Goal: Task Accomplishment & Management: Manage account settings

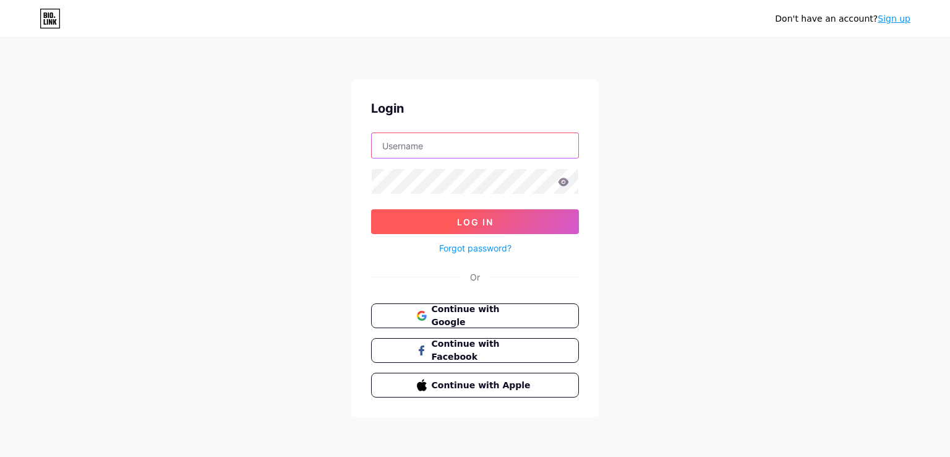
type input "[EMAIL_ADDRESS][DOMAIN_NAME]"
click at [495, 221] on button "Log In" at bounding box center [475, 221] width 208 height 25
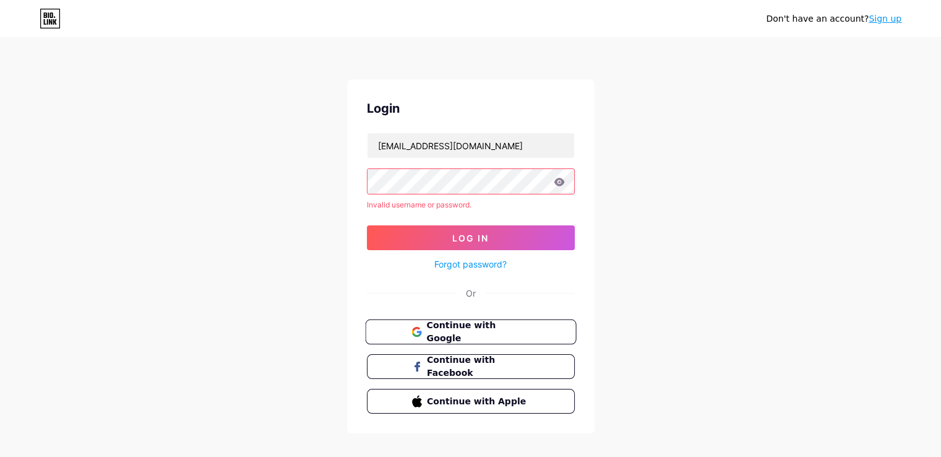
click at [503, 335] on span "Continue with Google" at bounding box center [477, 332] width 103 height 27
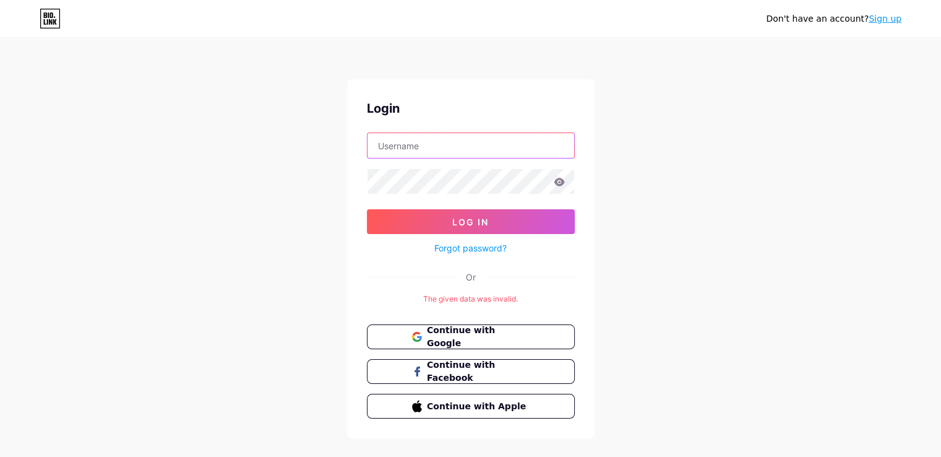
type input "[EMAIL_ADDRESS][DOMAIN_NAME]"
click at [503, 335] on span "Continue with Google" at bounding box center [478, 337] width 102 height 26
type input "australiasqt@gmail.com"
click at [558, 184] on icon at bounding box center [559, 182] width 11 height 8
click at [562, 184] on icon at bounding box center [559, 182] width 11 height 8
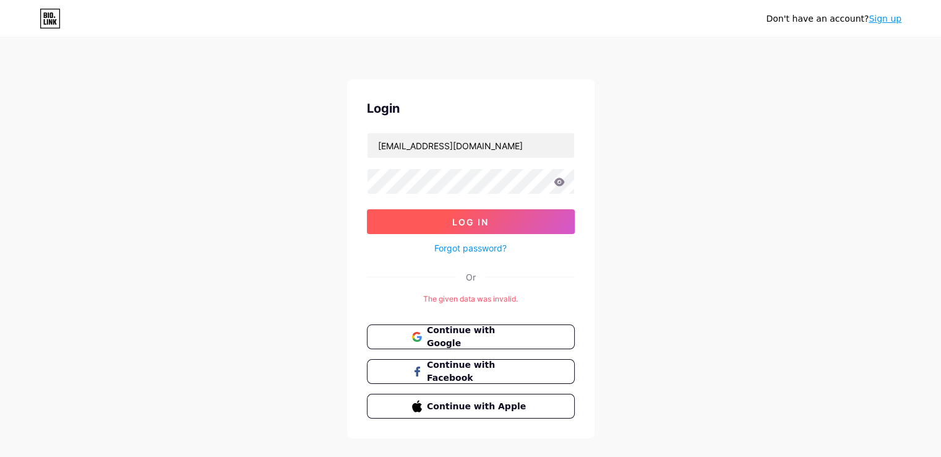
click at [495, 220] on button "Log In" at bounding box center [471, 221] width 208 height 25
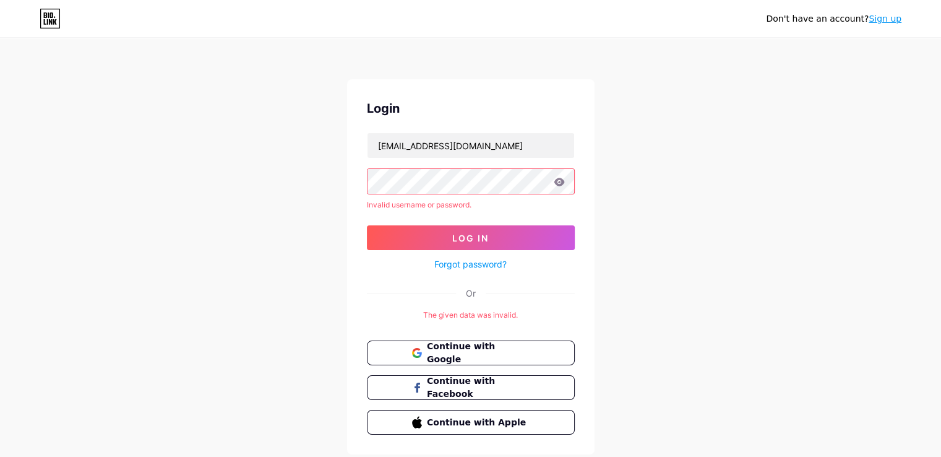
click at [778, 109] on div "Don't have an account? Sign up Login australiasqt@gmail.com Invalid username or…" at bounding box center [470, 247] width 941 height 494
drag, startPoint x: 710, startPoint y: 55, endPoint x: 726, endPoint y: 174, distance: 120.5
click at [726, 174] on div "Don't have an account? Sign up Login australiasqt@gmail.com Invalid username or…" at bounding box center [470, 247] width 941 height 494
click at [700, 195] on div "Don't have an account? Sign up Login australiasqt@gmail.com Invalid username or…" at bounding box center [470, 247] width 941 height 494
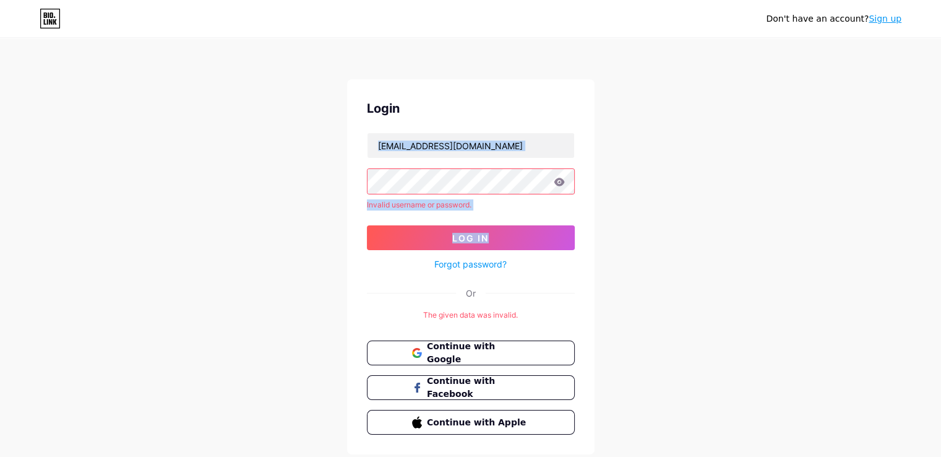
drag, startPoint x: 673, startPoint y: 58, endPoint x: 713, endPoint y: 249, distance: 196.0
click at [713, 249] on div "Don't have an account? Sign up Login australiasqt@gmail.com Invalid username or…" at bounding box center [470, 247] width 941 height 494
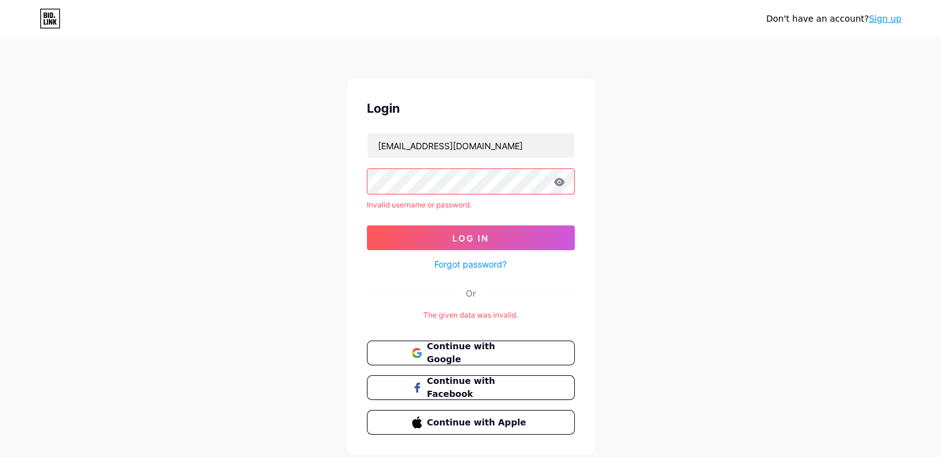
click at [713, 249] on div "Don't have an account? Sign up Login australiasqt@gmail.com Invalid username or…" at bounding box center [470, 247] width 941 height 494
drag, startPoint x: 713, startPoint y: 249, endPoint x: 770, endPoint y: 249, distance: 56.3
click at [770, 249] on div "Don't have an account? Sign up Login australiasqt@gmail.com Invalid username or…" at bounding box center [470, 247] width 941 height 494
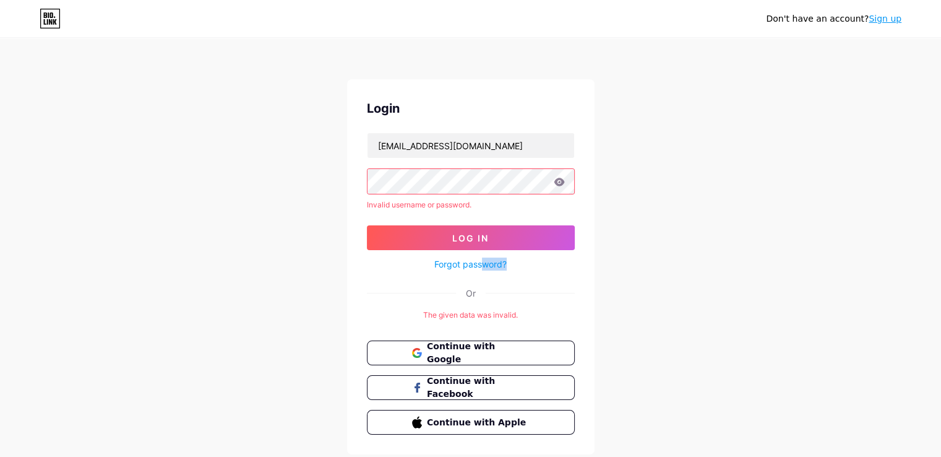
click at [770, 249] on div "Don't have an account? Sign up Login australiasqt@gmail.com Invalid username or…" at bounding box center [470, 247] width 941 height 494
drag, startPoint x: 832, startPoint y: 205, endPoint x: 683, endPoint y: 304, distance: 178.8
click at [683, 304] on div "Don't have an account? Sign up Login australiasqt@gmail.com Invalid username or…" at bounding box center [470, 247] width 941 height 494
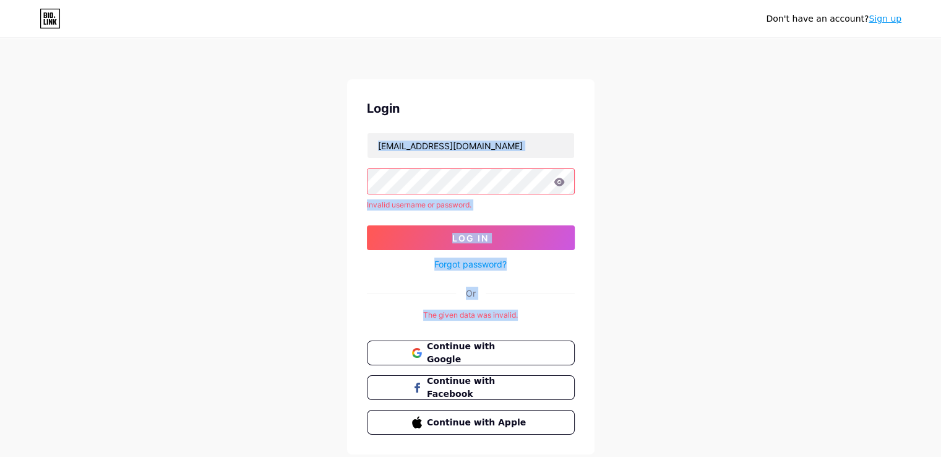
drag, startPoint x: 680, startPoint y: 132, endPoint x: 728, endPoint y: 309, distance: 183.4
click at [728, 309] on div "Don't have an account? Sign up Login australiasqt@gmail.com Invalid username or…" at bounding box center [470, 247] width 941 height 494
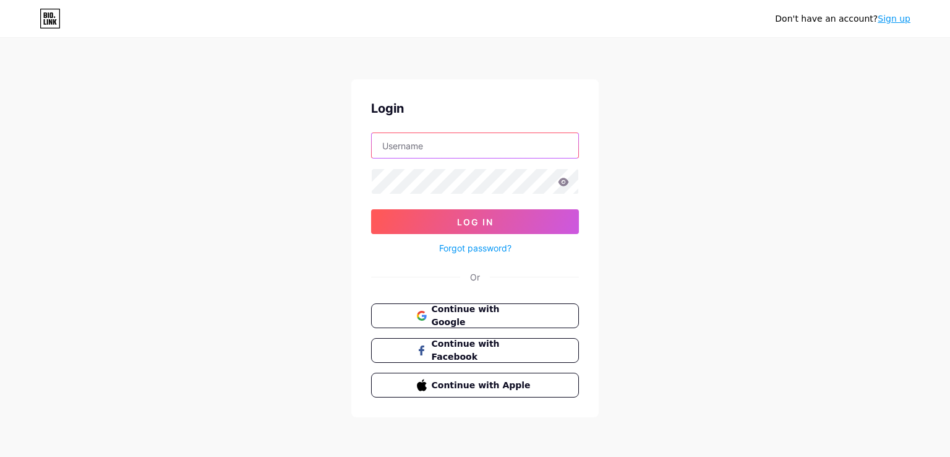
type input "[EMAIL_ADDRESS][DOMAIN_NAME]"
drag, startPoint x: 720, startPoint y: 79, endPoint x: 735, endPoint y: 123, distance: 45.6
click at [735, 123] on div "Don't have an account? Sign up Login [EMAIL_ADDRESS][DOMAIN_NAME] Log In Forgot…" at bounding box center [475, 228] width 950 height 457
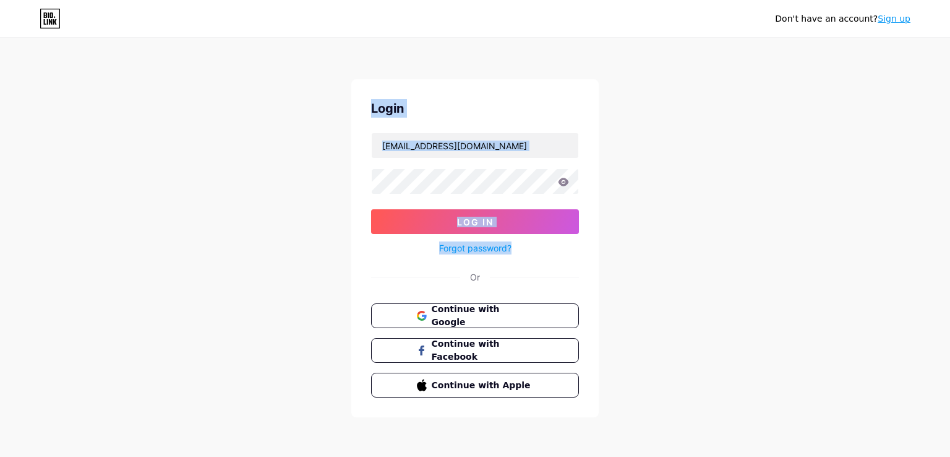
drag, startPoint x: 296, startPoint y: 76, endPoint x: 311, endPoint y: 263, distance: 187.4
click at [311, 263] on div "Don't have an account? Sign up Login [EMAIL_ADDRESS][DOMAIN_NAME] Log In Forgot…" at bounding box center [475, 228] width 950 height 457
drag, startPoint x: 314, startPoint y: 58, endPoint x: 282, endPoint y: 329, distance: 272.9
click at [282, 329] on div "Don't have an account? Sign up Login [EMAIL_ADDRESS][DOMAIN_NAME] Log In Forgot…" at bounding box center [475, 228] width 950 height 457
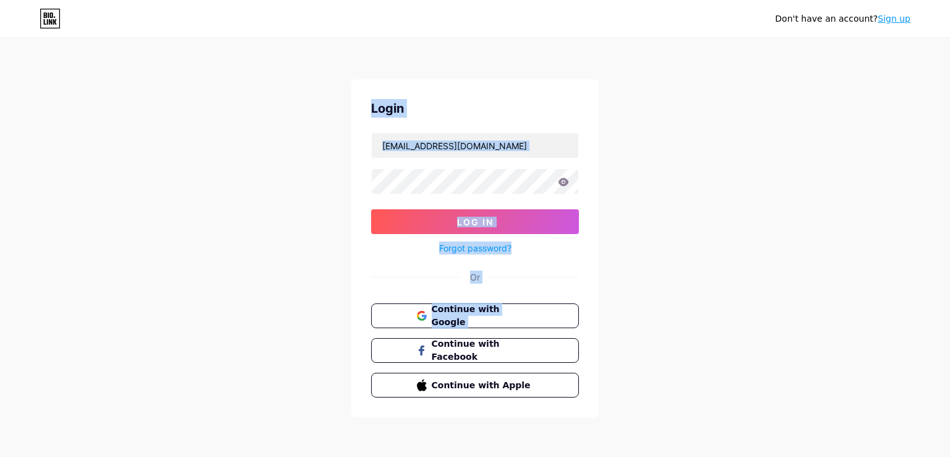
click at [282, 329] on div "Don't have an account? Sign up Login [EMAIL_ADDRESS][DOMAIN_NAME] Log In Forgot…" at bounding box center [475, 228] width 950 height 457
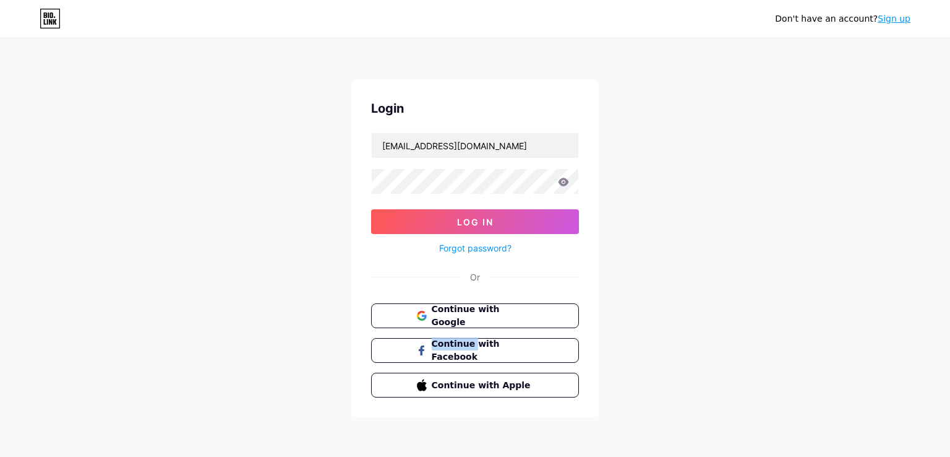
click at [282, 329] on div "Don't have an account? Sign up Login [EMAIL_ADDRESS][DOMAIN_NAME] Log In Forgot…" at bounding box center [475, 228] width 950 height 457
drag, startPoint x: 311, startPoint y: 227, endPoint x: 262, endPoint y: 295, distance: 83.8
click at [262, 295] on div "Don't have an account? Sign up Login [EMAIL_ADDRESS][DOMAIN_NAME] Log In Forgot…" at bounding box center [475, 228] width 950 height 457
click at [292, 74] on div "Don't have an account? Sign up Login [EMAIL_ADDRESS][DOMAIN_NAME] Log In Forgot…" at bounding box center [475, 228] width 950 height 457
click at [214, 305] on div "Don't have an account? Sign up Login [EMAIL_ADDRESS][DOMAIN_NAME] Log In Forgot…" at bounding box center [475, 228] width 950 height 457
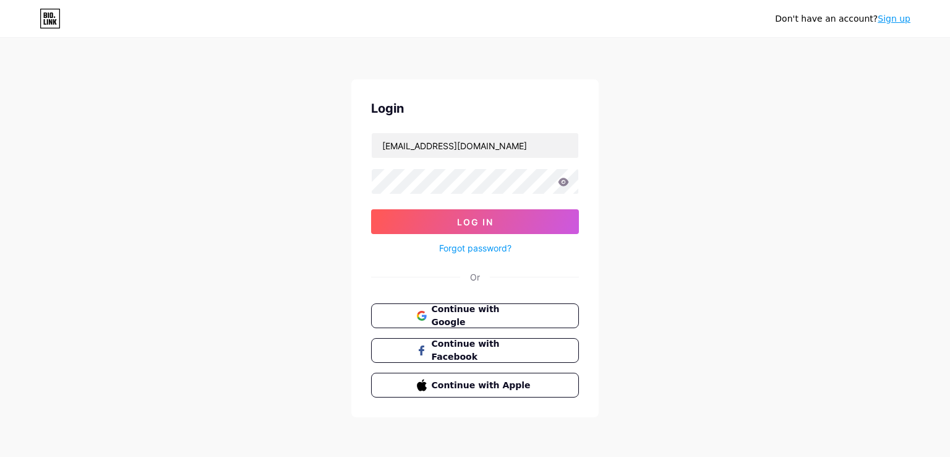
click at [214, 305] on div "Don't have an account? Sign up Login [EMAIL_ADDRESS][DOMAIN_NAME] Log In Forgot…" at bounding box center [475, 228] width 950 height 457
click at [213, 307] on div "Don't have an account? Sign up Login [EMAIL_ADDRESS][DOMAIN_NAME] Log In Forgot…" at bounding box center [475, 228] width 950 height 457
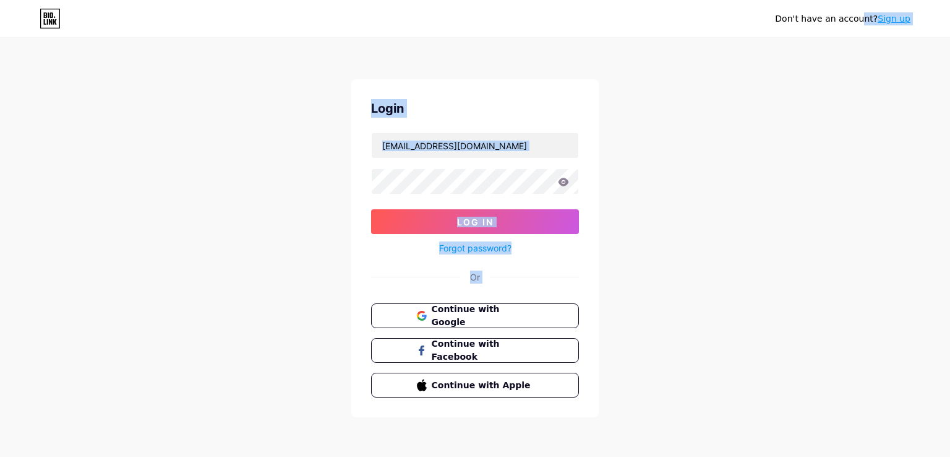
drag, startPoint x: 339, startPoint y: 24, endPoint x: 295, endPoint y: 291, distance: 270.9
click at [295, 291] on div "Don't have an account? Sign up Login [EMAIL_ADDRESS][DOMAIN_NAME] Log In Forgot…" at bounding box center [475, 228] width 950 height 457
drag, startPoint x: 616, startPoint y: 77, endPoint x: 645, endPoint y: 207, distance: 132.4
click at [645, 207] on div "Don't have an account? Sign up Login [EMAIL_ADDRESS][DOMAIN_NAME] Log In Forgot…" at bounding box center [475, 228] width 950 height 457
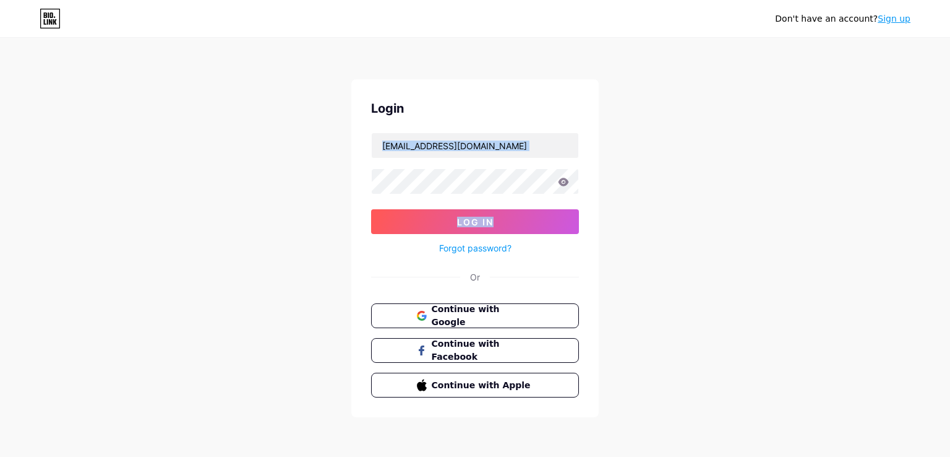
click at [645, 207] on div "Don't have an account? Sign up Login [EMAIL_ADDRESS][DOMAIN_NAME] Log In Forgot…" at bounding box center [475, 228] width 950 height 457
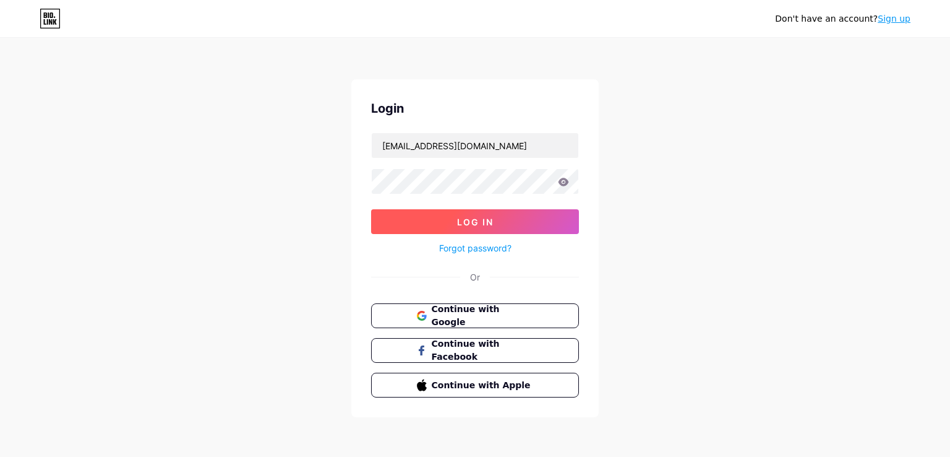
click at [500, 216] on button "Log In" at bounding box center [475, 221] width 208 height 25
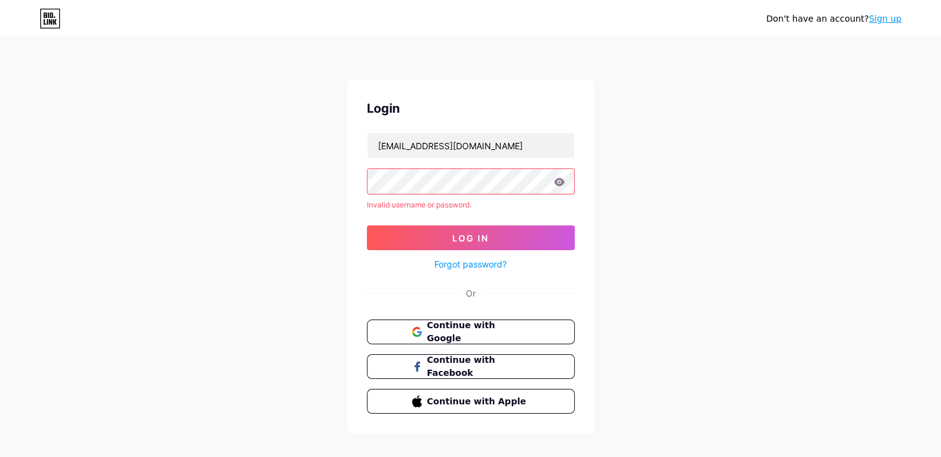
click at [290, 230] on div "Don't have an account? Sign up Login [EMAIL_ADDRESS][DOMAIN_NAME] Invalid usern…" at bounding box center [470, 236] width 941 height 473
click at [704, 129] on div "Don't have an account? Sign up Login [EMAIL_ADDRESS][DOMAIN_NAME] Invalid usern…" at bounding box center [470, 236] width 941 height 473
drag, startPoint x: 642, startPoint y: 87, endPoint x: 656, endPoint y: 135, distance: 49.7
click at [656, 135] on div "Don't have an account? Sign up Login [EMAIL_ADDRESS][DOMAIN_NAME] Invalid usern…" at bounding box center [470, 236] width 941 height 473
click at [679, 243] on div "Don't have an account? Sign up Login [EMAIL_ADDRESS][DOMAIN_NAME] Invalid usern…" at bounding box center [470, 236] width 941 height 473
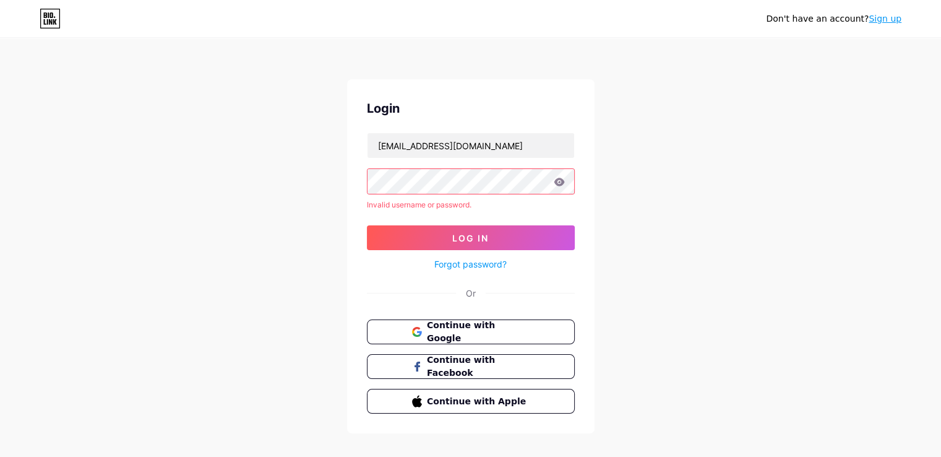
drag, startPoint x: 678, startPoint y: 93, endPoint x: 714, endPoint y: 216, distance: 128.4
click at [714, 216] on div "Don't have an account? Sign up Login [EMAIL_ADDRESS][DOMAIN_NAME] Invalid usern…" at bounding box center [470, 236] width 941 height 473
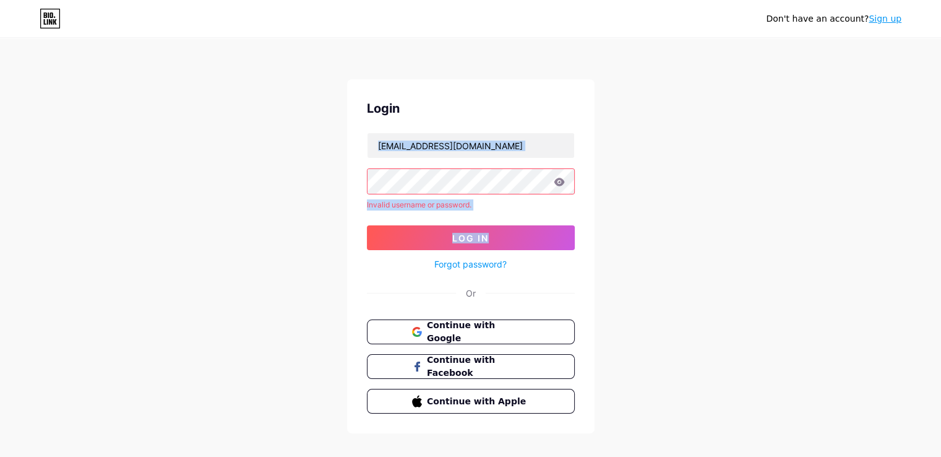
click at [713, 204] on div "Don't have an account? Sign up Login [EMAIL_ADDRESS][DOMAIN_NAME] Invalid usern…" at bounding box center [470, 236] width 941 height 473
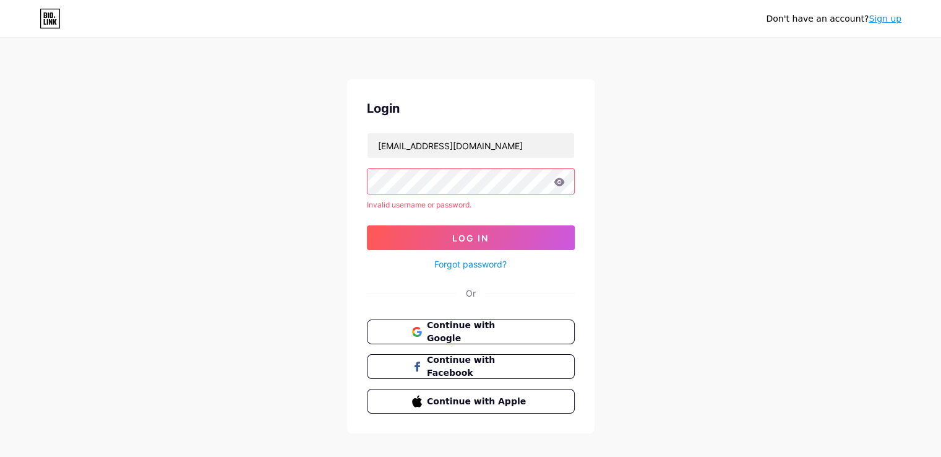
click at [713, 204] on div "Don't have an account? Sign up Login [EMAIL_ADDRESS][DOMAIN_NAME] Invalid usern…" at bounding box center [470, 236] width 941 height 473
drag, startPoint x: 713, startPoint y: 204, endPoint x: 748, endPoint y: 221, distance: 39.3
click at [748, 221] on div "Don't have an account? Sign up Login [EMAIL_ADDRESS][DOMAIN_NAME] Invalid usern…" at bounding box center [470, 236] width 941 height 473
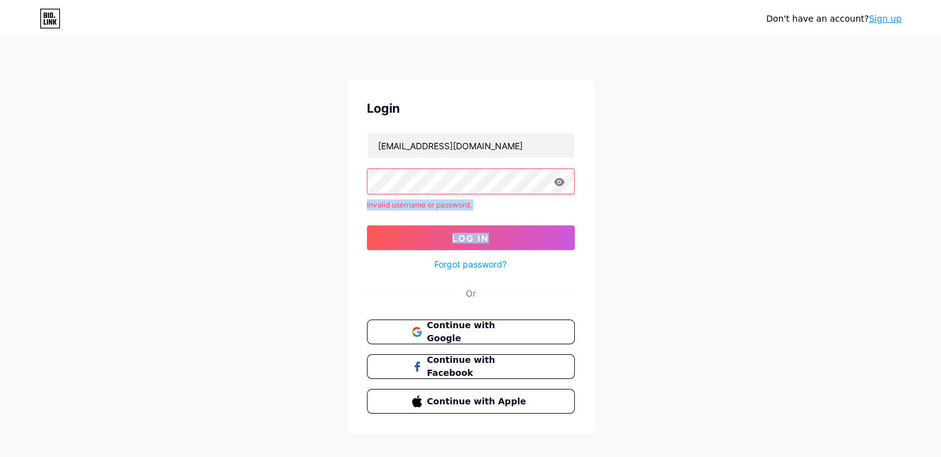
click at [748, 221] on div "Don't have an account? Sign up Login [EMAIL_ADDRESS][DOMAIN_NAME] Invalid usern…" at bounding box center [470, 236] width 941 height 473
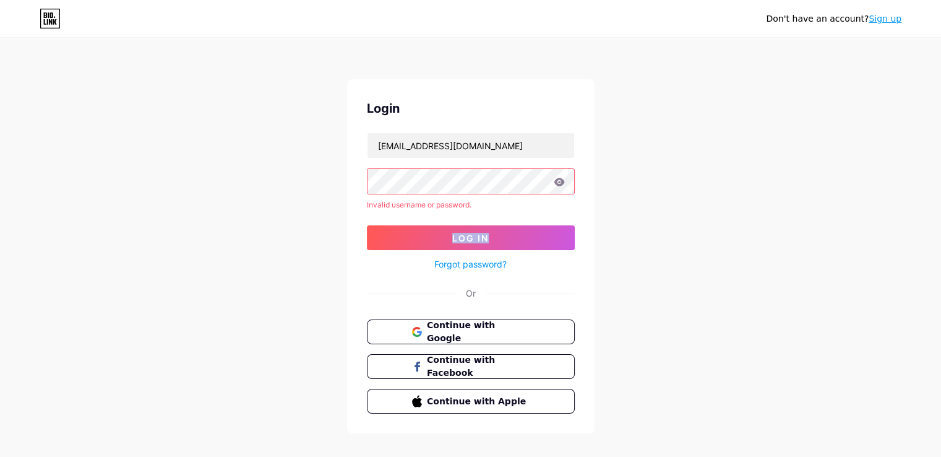
click at [748, 221] on div "Don't have an account? Sign up Login [EMAIL_ADDRESS][DOMAIN_NAME] Invalid usern…" at bounding box center [470, 236] width 941 height 473
drag, startPoint x: 291, startPoint y: 58, endPoint x: 280, endPoint y: 160, distance: 102.8
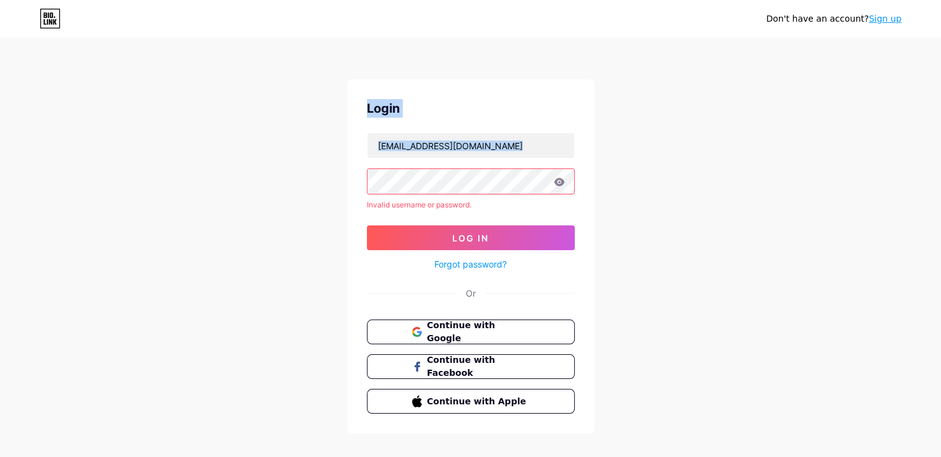
click at [280, 160] on div "Don't have an account? Sign up Login [EMAIL_ADDRESS][DOMAIN_NAME] Invalid usern…" at bounding box center [470, 236] width 941 height 473
click at [280, 159] on div "Don't have an account? Sign up Login [EMAIL_ADDRESS][DOMAIN_NAME] Invalid usern…" at bounding box center [470, 236] width 941 height 473
click at [262, 174] on div "Don't have an account? Sign up Login [EMAIL_ADDRESS][DOMAIN_NAME] Invalid usern…" at bounding box center [470, 236] width 941 height 473
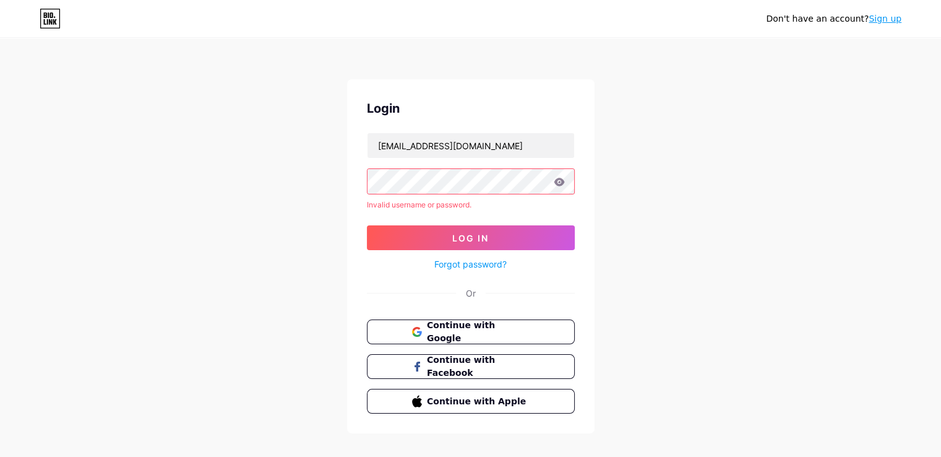
click at [262, 174] on div "Don't have an account? Sign up Login [EMAIL_ADDRESS][DOMAIN_NAME] Invalid usern…" at bounding box center [470, 236] width 941 height 473
click at [242, 181] on div "Don't have an account? Sign up Login [EMAIL_ADDRESS][DOMAIN_NAME] Invalid usern…" at bounding box center [470, 236] width 941 height 473
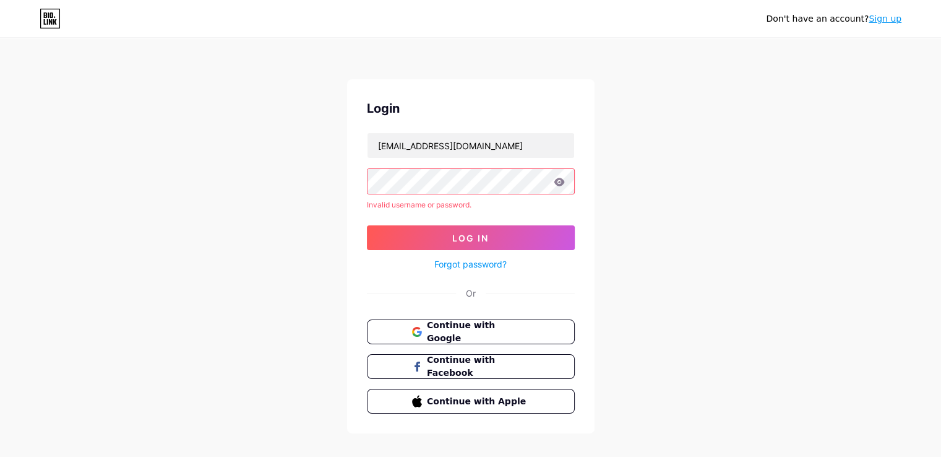
click at [242, 181] on div "Don't have an account? Sign up Login [EMAIL_ADDRESS][DOMAIN_NAME] Invalid usern…" at bounding box center [470, 236] width 941 height 473
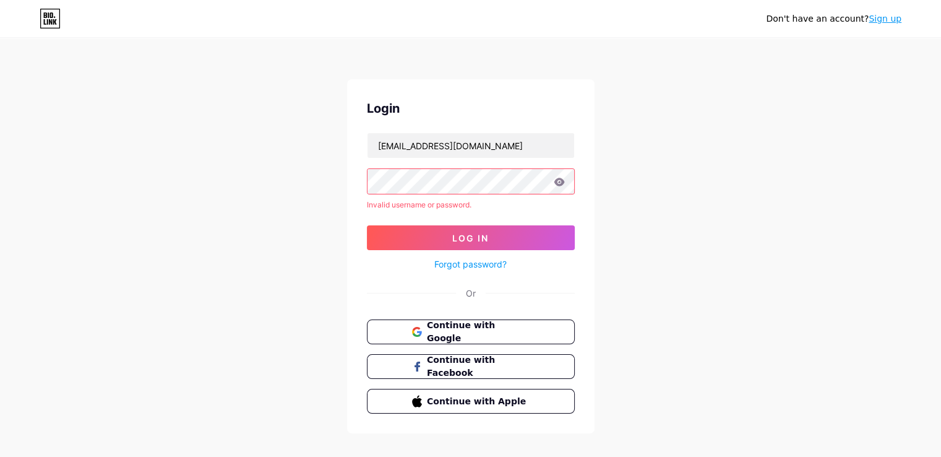
click at [242, 181] on div "Don't have an account? Sign up Login [EMAIL_ADDRESS][DOMAIN_NAME] Invalid usern…" at bounding box center [470, 236] width 941 height 473
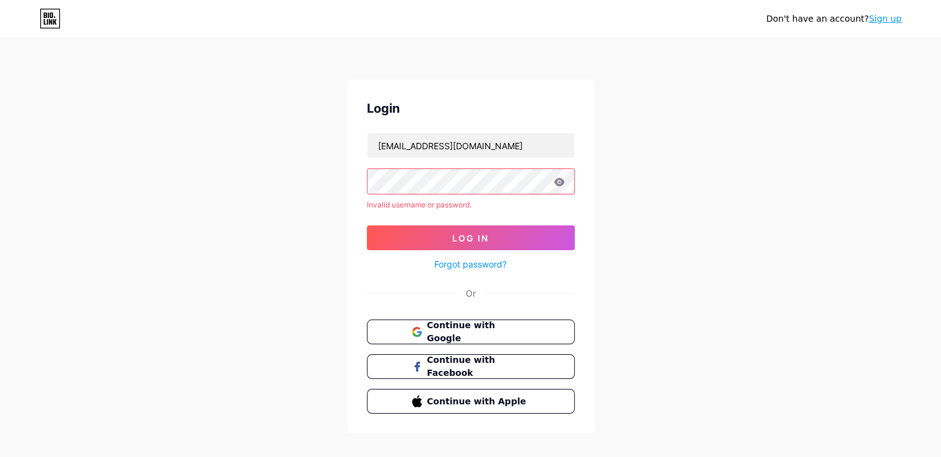
click at [242, 181] on div "Don't have an account? Sign up Login [EMAIL_ADDRESS][DOMAIN_NAME] Invalid usern…" at bounding box center [470, 236] width 941 height 473
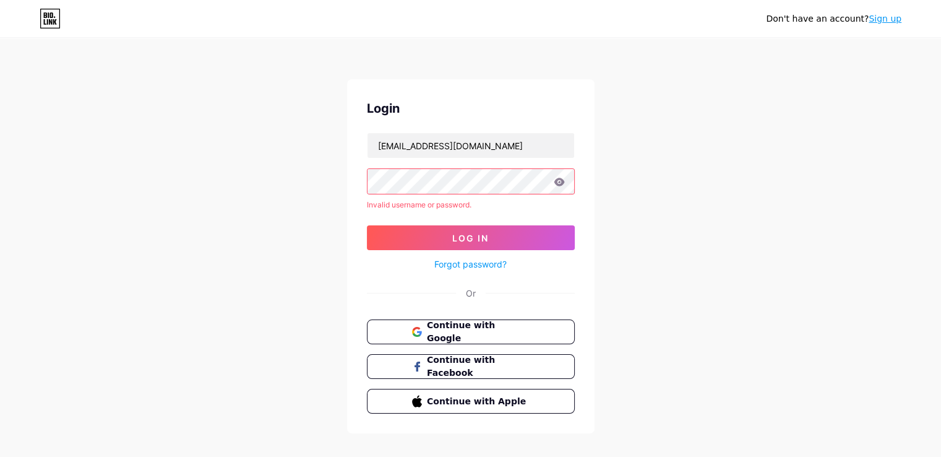
click at [242, 181] on div "Don't have an account? Sign up Login [EMAIL_ADDRESS][DOMAIN_NAME] Invalid usern…" at bounding box center [470, 236] width 941 height 473
click at [242, 191] on div "Don't have an account? Sign up Login [EMAIL_ADDRESS][DOMAIN_NAME] Invalid usern…" at bounding box center [470, 236] width 941 height 473
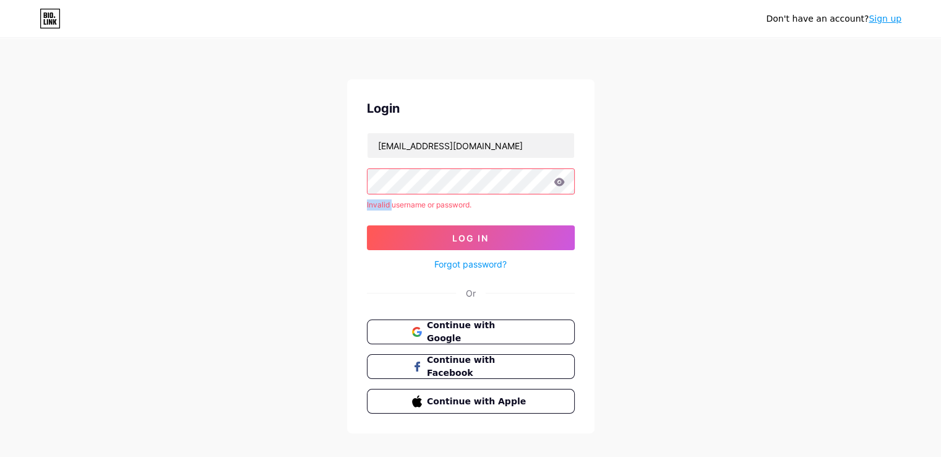
click at [242, 191] on div "Don't have an account? Sign up Login [EMAIL_ADDRESS][DOMAIN_NAME] Invalid usern…" at bounding box center [470, 236] width 941 height 473
drag, startPoint x: 242, startPoint y: 191, endPoint x: 253, endPoint y: 184, distance: 13.1
click at [253, 184] on div "Don't have an account? Sign up Login [EMAIL_ADDRESS][DOMAIN_NAME] Invalid usern…" at bounding box center [470, 236] width 941 height 473
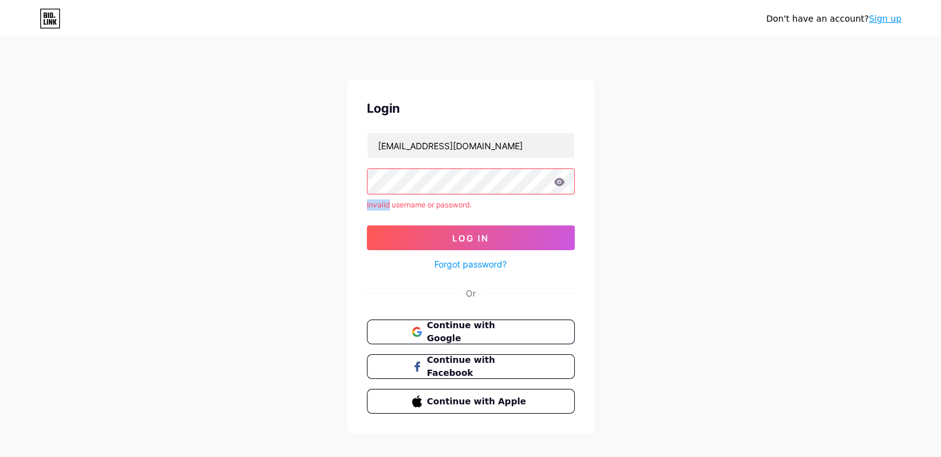
click at [253, 184] on div "Don't have an account? Sign up Login [EMAIL_ADDRESS][DOMAIN_NAME] Invalid usern…" at bounding box center [470, 236] width 941 height 473
click at [257, 189] on div "Don't have an account? Sign up Login [EMAIL_ADDRESS][DOMAIN_NAME] Invalid usern…" at bounding box center [470, 236] width 941 height 473
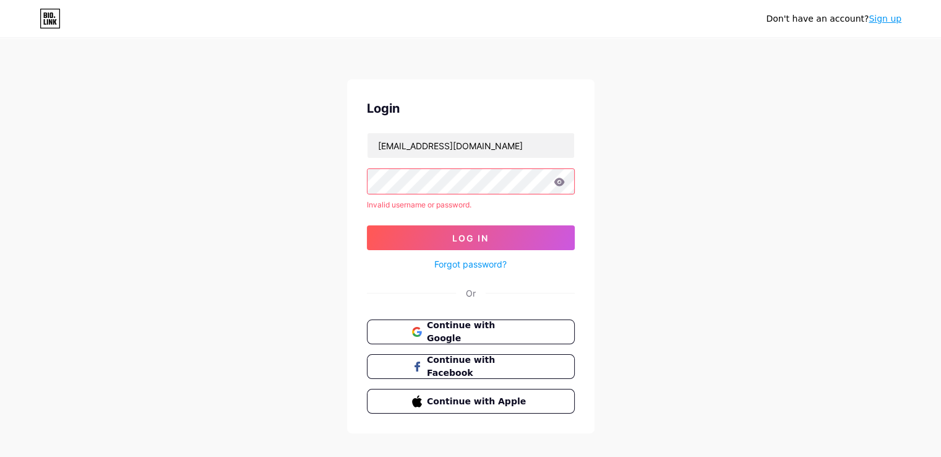
click at [257, 189] on div "Don't have an account? Sign up Login [EMAIL_ADDRESS][DOMAIN_NAME] Invalid usern…" at bounding box center [470, 236] width 941 height 473
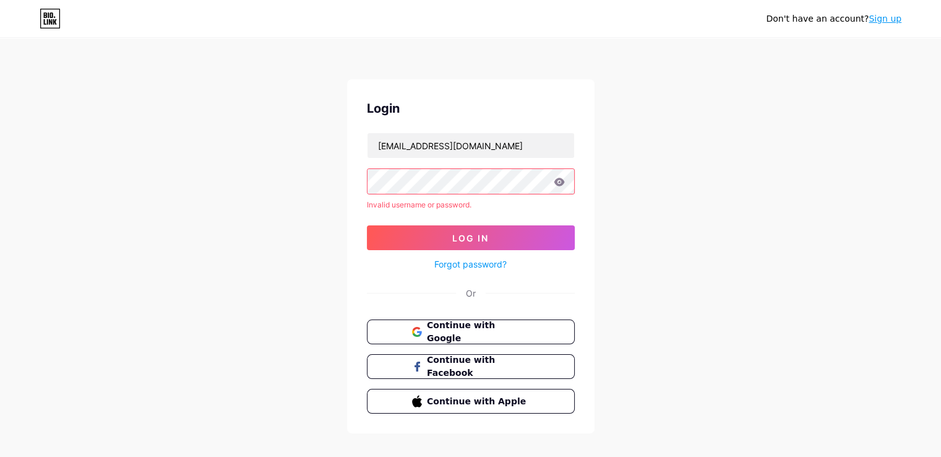
click at [257, 189] on div "Don't have an account? Sign up Login [EMAIL_ADDRESS][DOMAIN_NAME] Invalid usern…" at bounding box center [470, 236] width 941 height 473
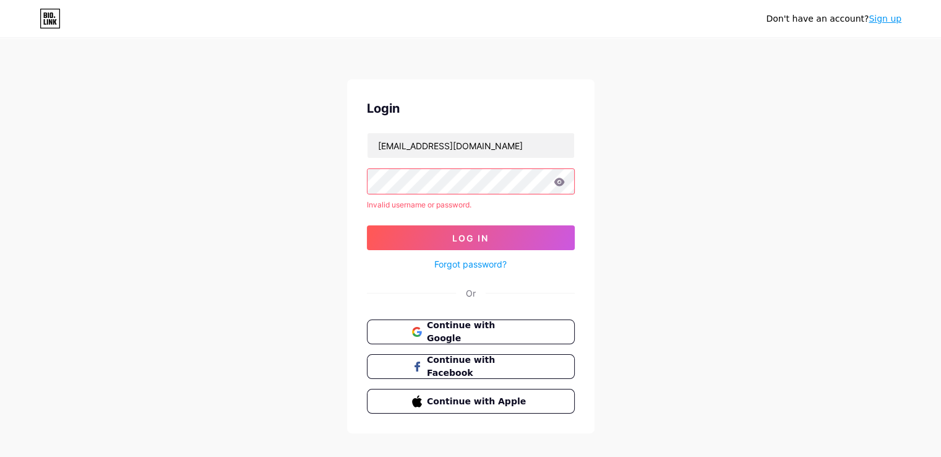
click at [257, 189] on div "Don't have an account? Sign up Login [EMAIL_ADDRESS][DOMAIN_NAME] Invalid usern…" at bounding box center [470, 236] width 941 height 473
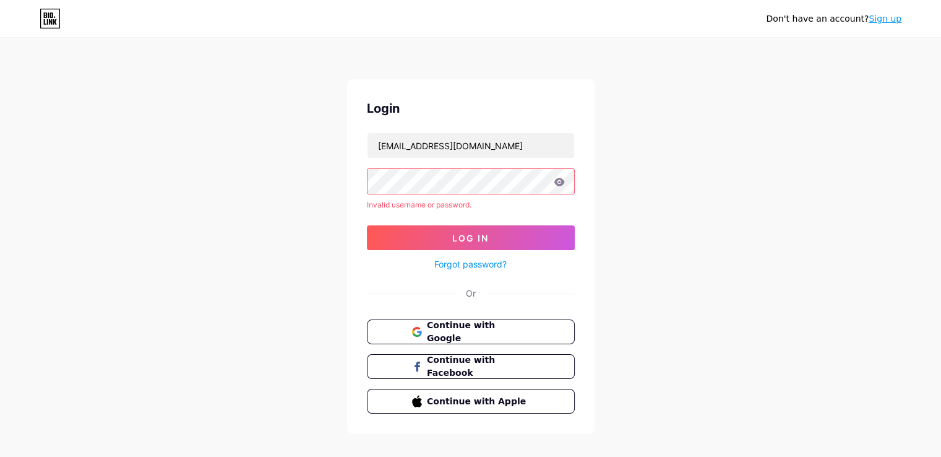
click at [257, 187] on div "Don't have an account? Sign up Login [EMAIL_ADDRESS][DOMAIN_NAME] Invalid usern…" at bounding box center [470, 236] width 941 height 473
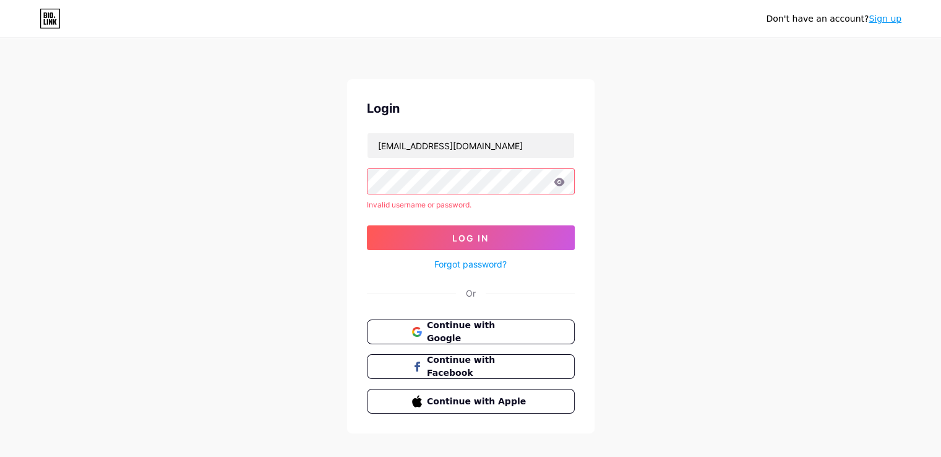
click at [257, 187] on div "Don't have an account? Sign up Login [EMAIL_ADDRESS][DOMAIN_NAME] Invalid usern…" at bounding box center [470, 236] width 941 height 473
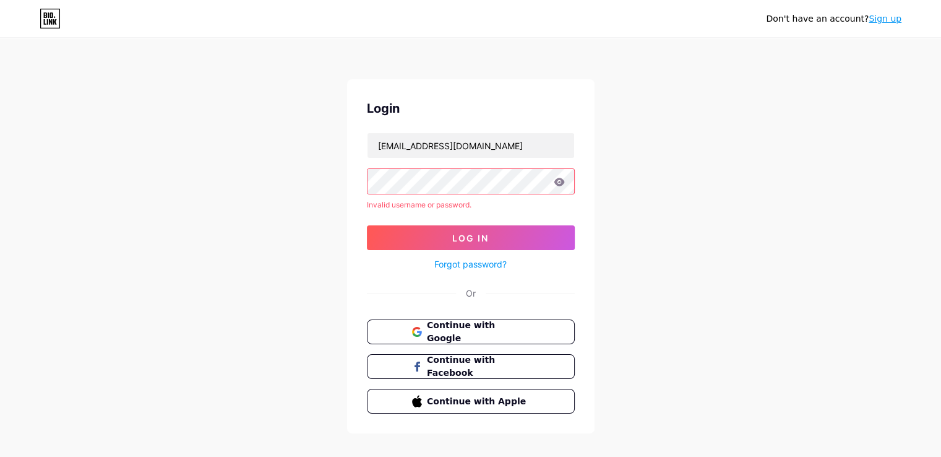
click at [257, 187] on div "Don't have an account? Sign up Login [EMAIL_ADDRESS][DOMAIN_NAME] Invalid usern…" at bounding box center [470, 236] width 941 height 473
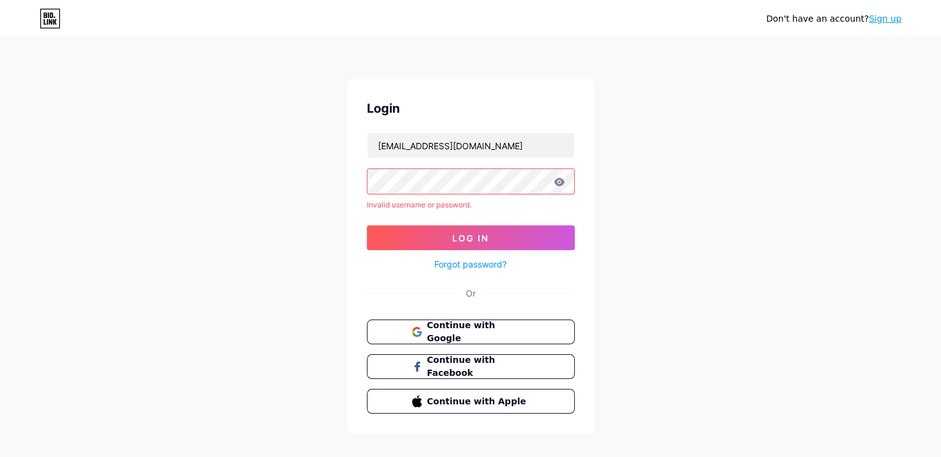
click at [257, 187] on div "Don't have an account? Sign up Login [EMAIL_ADDRESS][DOMAIN_NAME] Invalid usern…" at bounding box center [470, 236] width 941 height 473
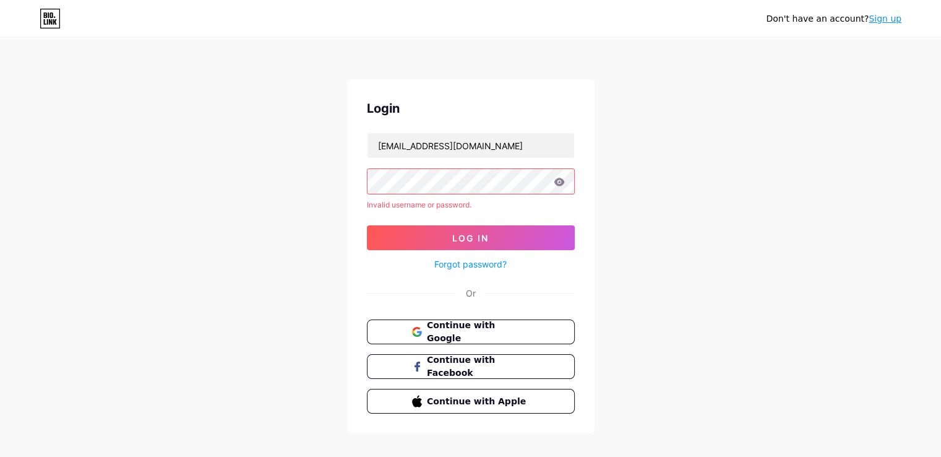
click at [257, 187] on div "Don't have an account? Sign up Login [EMAIL_ADDRESS][DOMAIN_NAME] Invalid usern…" at bounding box center [470, 236] width 941 height 473
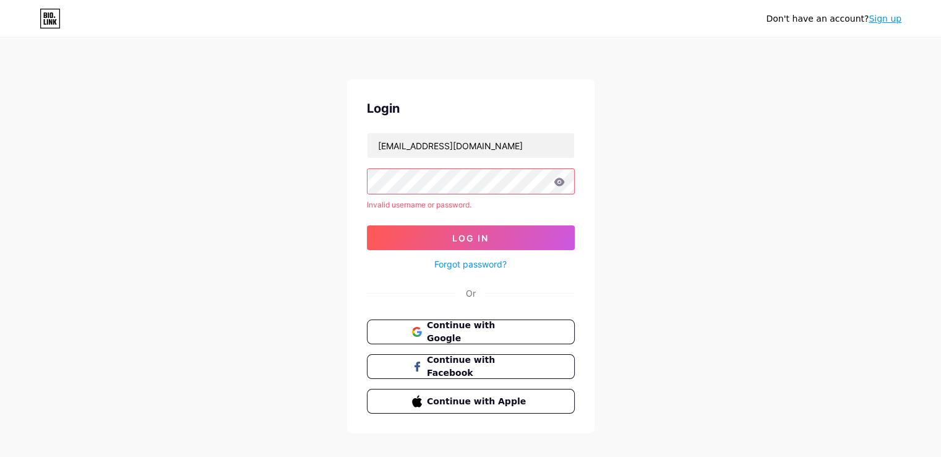
click at [257, 187] on div "Don't have an account? Sign up Login [EMAIL_ADDRESS][DOMAIN_NAME] Invalid usern…" at bounding box center [470, 236] width 941 height 473
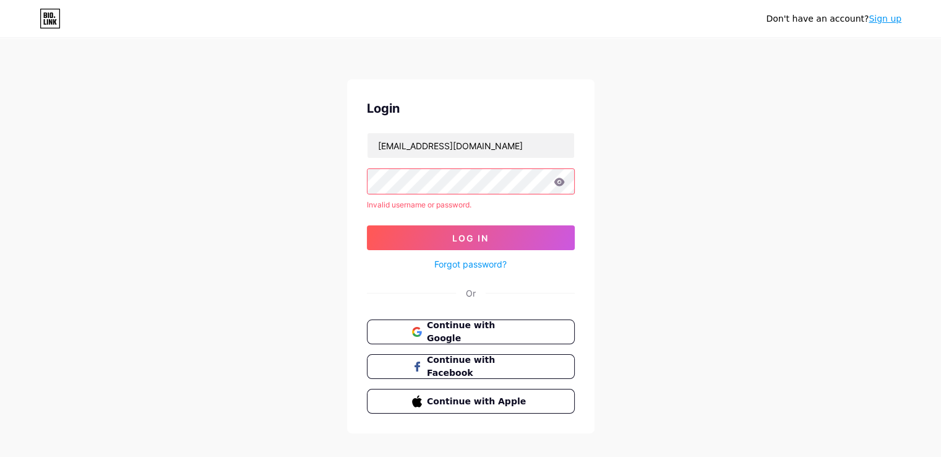
click at [257, 187] on div "Don't have an account? Sign up Login [EMAIL_ADDRESS][DOMAIN_NAME] Invalid usern…" at bounding box center [470, 236] width 941 height 473
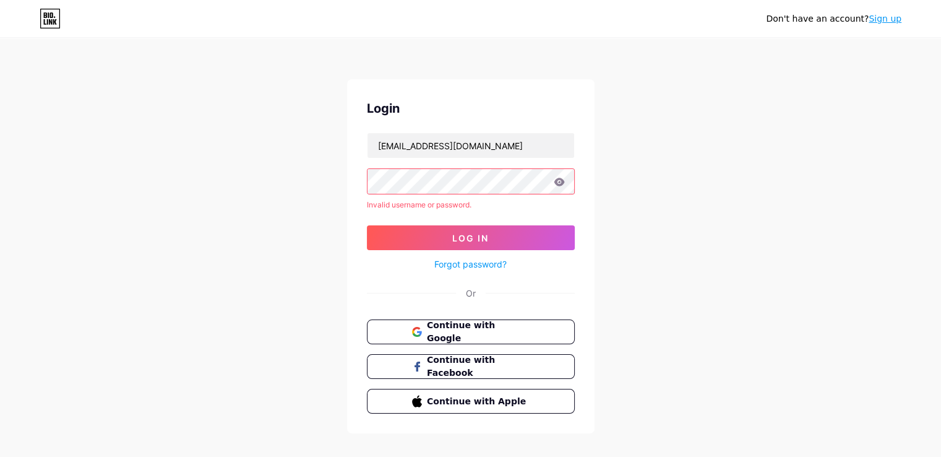
click at [257, 187] on div "Don't have an account? Sign up Login [EMAIL_ADDRESS][DOMAIN_NAME] Invalid usern…" at bounding box center [470, 236] width 941 height 473
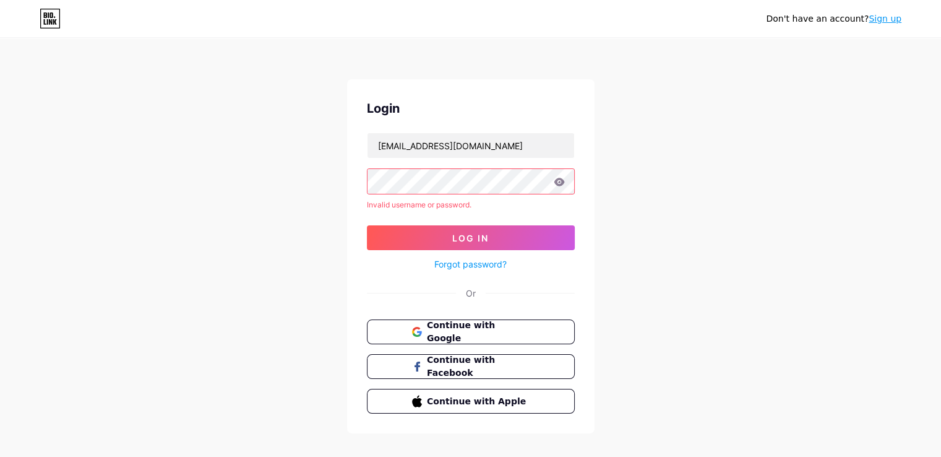
click at [257, 187] on div "Don't have an account? Sign up Login [EMAIL_ADDRESS][DOMAIN_NAME] Invalid usern…" at bounding box center [470, 236] width 941 height 473
click at [256, 199] on div "Don't have an account? Sign up Login [EMAIL_ADDRESS][DOMAIN_NAME] Invalid usern…" at bounding box center [470, 236] width 941 height 473
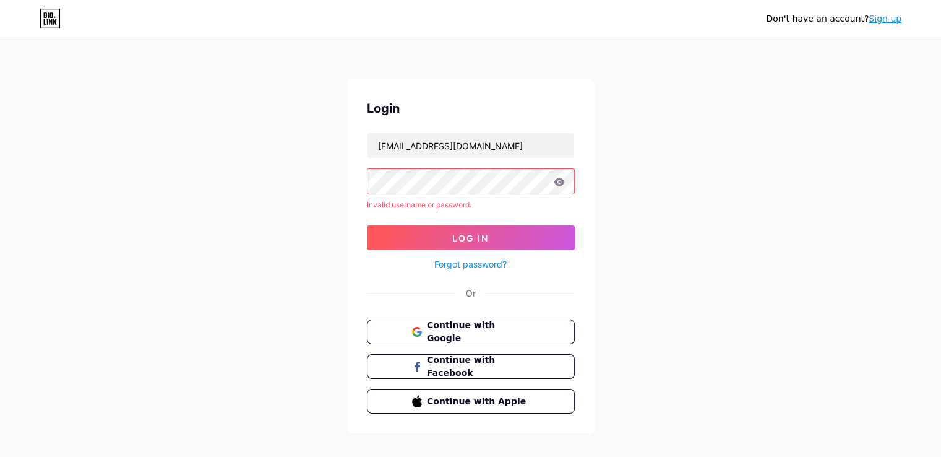
click at [256, 199] on div "Don't have an account? Sign up Login [EMAIL_ADDRESS][DOMAIN_NAME] Invalid usern…" at bounding box center [470, 236] width 941 height 473
click at [254, 220] on div "Don't have an account? Sign up Login [EMAIL_ADDRESS][DOMAIN_NAME] Invalid usern…" at bounding box center [470, 236] width 941 height 473
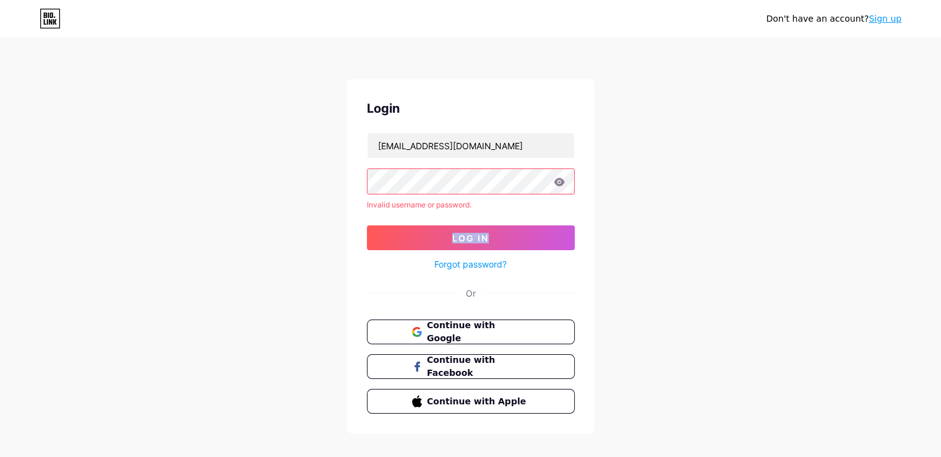
click at [254, 220] on div "Don't have an account? Sign up Login [EMAIL_ADDRESS][DOMAIN_NAME] Invalid usern…" at bounding box center [470, 236] width 941 height 473
click at [266, 226] on div "Don't have an account? Sign up Login [EMAIL_ADDRESS][DOMAIN_NAME] Invalid usern…" at bounding box center [470, 236] width 941 height 473
click at [267, 226] on div "Don't have an account? Sign up Login [EMAIL_ADDRESS][DOMAIN_NAME] Invalid usern…" at bounding box center [470, 236] width 941 height 473
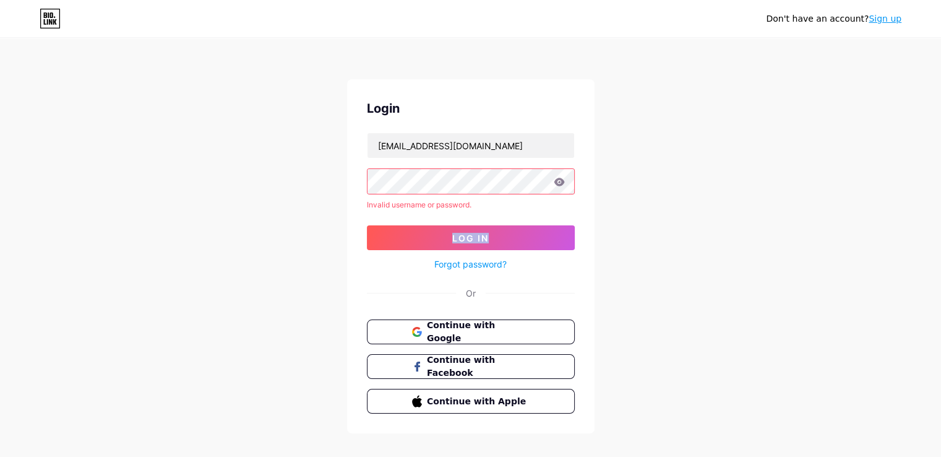
click at [267, 226] on div "Don't have an account? Sign up Login [EMAIL_ADDRESS][DOMAIN_NAME] Invalid usern…" at bounding box center [470, 236] width 941 height 473
click at [266, 223] on div "Don't have an account? Sign up Login [EMAIL_ADDRESS][DOMAIN_NAME] Invalid usern…" at bounding box center [470, 236] width 941 height 473
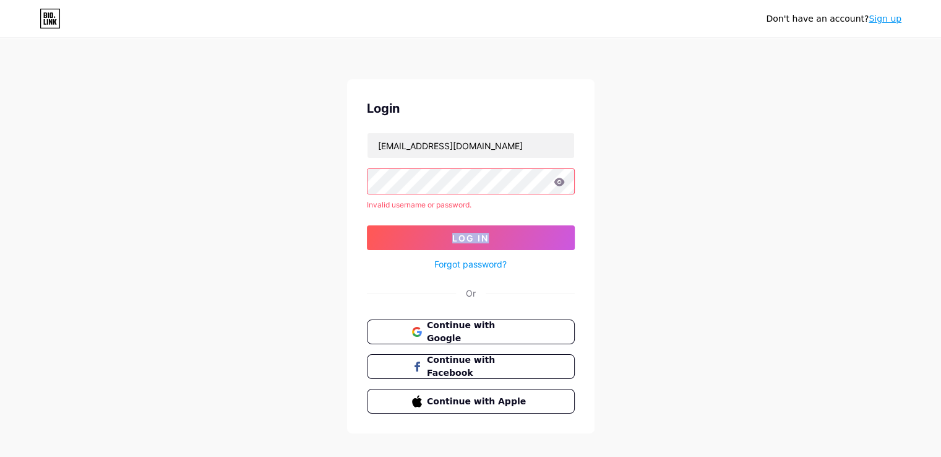
click at [266, 223] on div "Don't have an account? Sign up Login [EMAIL_ADDRESS][DOMAIN_NAME] Invalid usern…" at bounding box center [470, 236] width 941 height 473
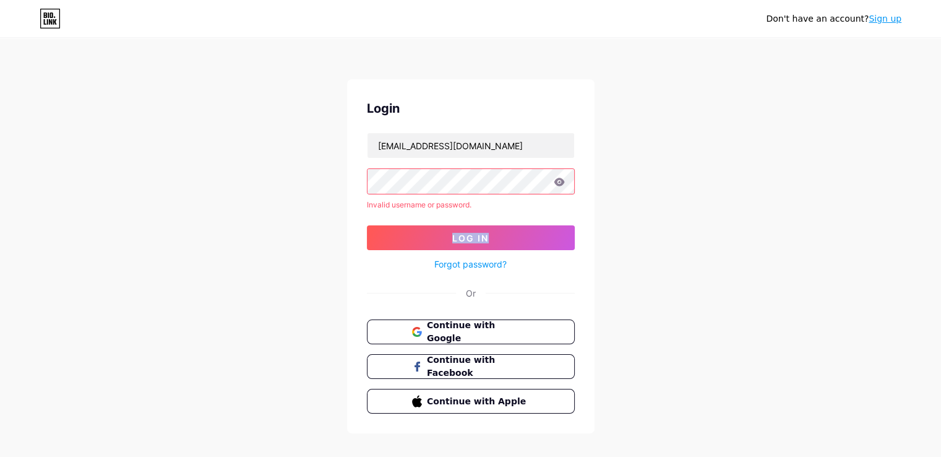
click at [266, 223] on div "Don't have an account? Sign up Login [EMAIL_ADDRESS][DOMAIN_NAME] Invalid usern…" at bounding box center [470, 236] width 941 height 473
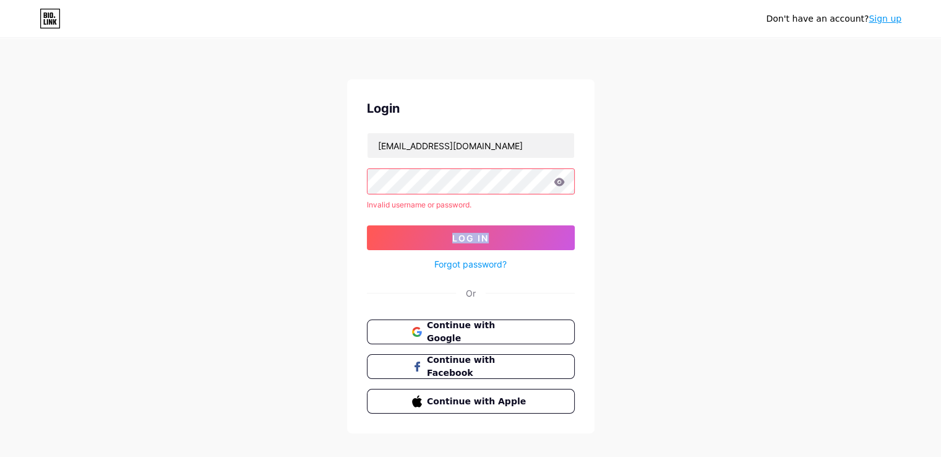
click at [266, 223] on div "Don't have an account? Sign up Login [EMAIL_ADDRESS][DOMAIN_NAME] Invalid usern…" at bounding box center [470, 236] width 941 height 473
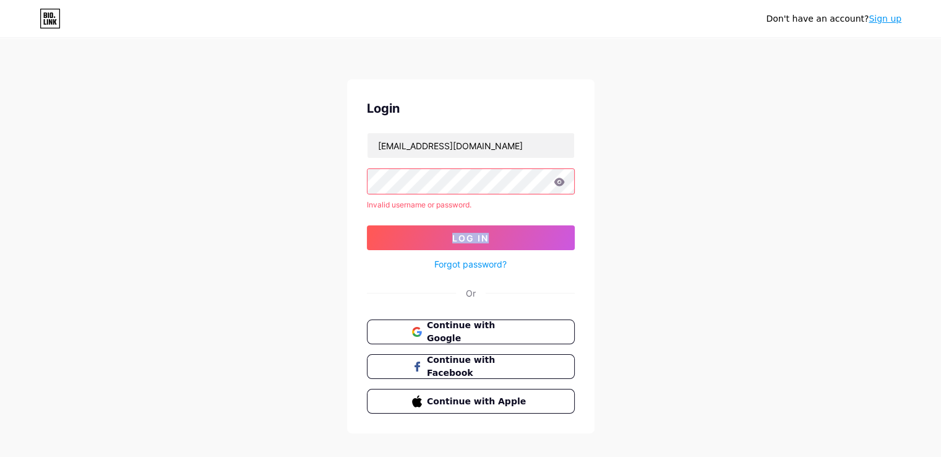
click at [266, 223] on div "Don't have an account? Sign up Login [EMAIL_ADDRESS][DOMAIN_NAME] Invalid usern…" at bounding box center [470, 236] width 941 height 473
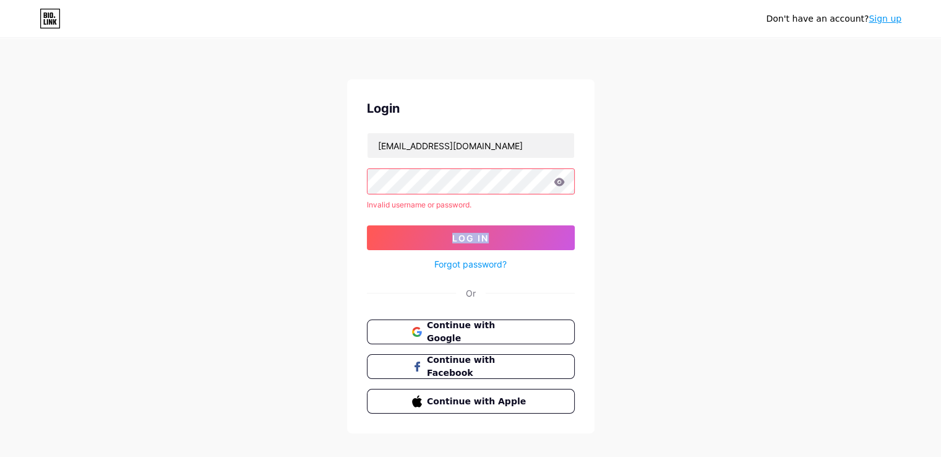
click at [266, 223] on div "Don't have an account? Sign up Login [EMAIL_ADDRESS][DOMAIN_NAME] Invalid usern…" at bounding box center [470, 236] width 941 height 473
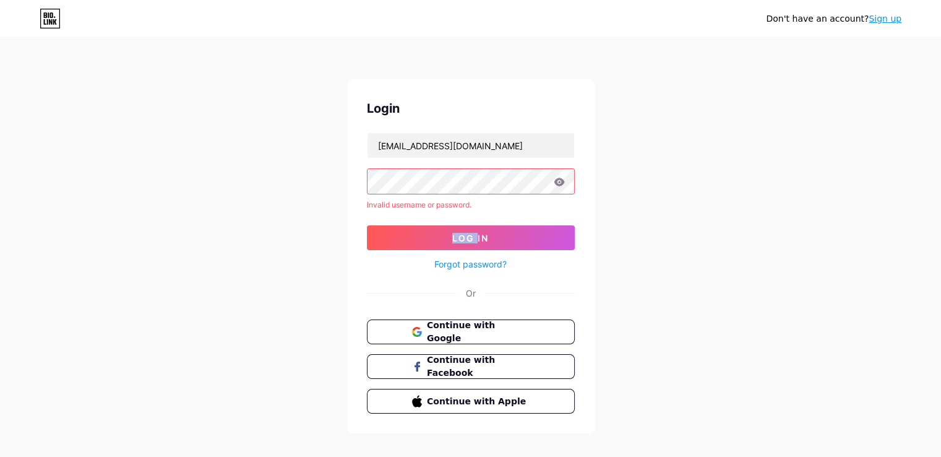
click at [266, 223] on div "Don't have an account? Sign up Login [EMAIL_ADDRESS][DOMAIN_NAME] Invalid usern…" at bounding box center [470, 236] width 941 height 473
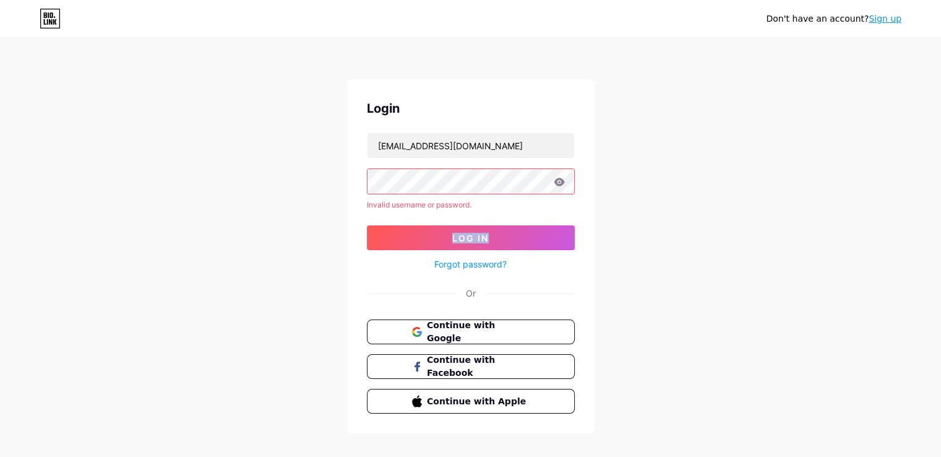
click at [266, 223] on div "Don't have an account? Sign up Login [EMAIL_ADDRESS][DOMAIN_NAME] Invalid usern…" at bounding box center [470, 236] width 941 height 473
drag, startPoint x: 255, startPoint y: 140, endPoint x: 256, endPoint y: 157, distance: 16.1
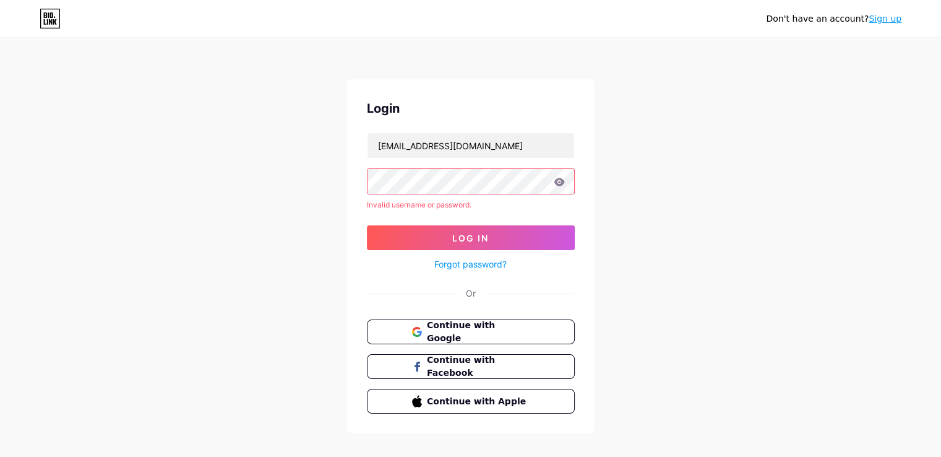
click at [256, 157] on div "Don't have an account? Sign up Login [EMAIL_ADDRESS][DOMAIN_NAME] Invalid usern…" at bounding box center [470, 236] width 941 height 473
drag, startPoint x: 260, startPoint y: 178, endPoint x: 262, endPoint y: 204, distance: 26.7
click at [262, 204] on div "Don't have an account? Sign up Login [EMAIL_ADDRESS][DOMAIN_NAME] Invalid usern…" at bounding box center [470, 236] width 941 height 473
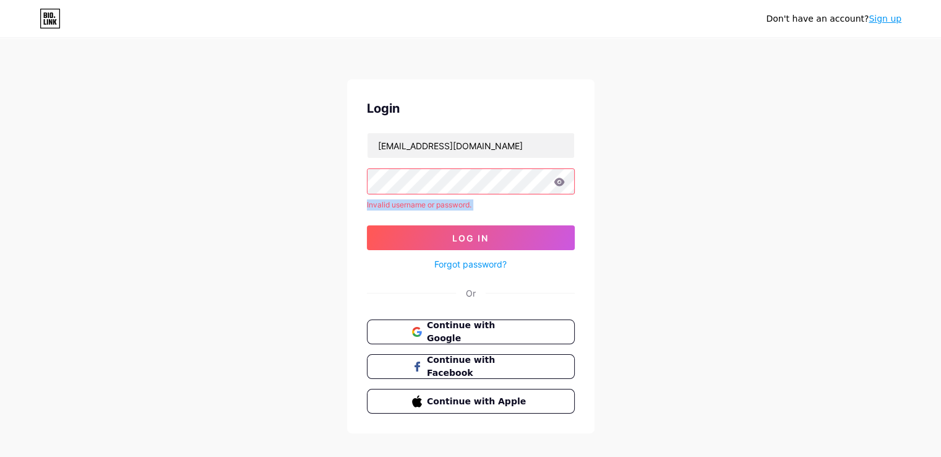
click at [262, 204] on div "Don't have an account? Sign up Login [EMAIL_ADDRESS][DOMAIN_NAME] Invalid usern…" at bounding box center [470, 236] width 941 height 473
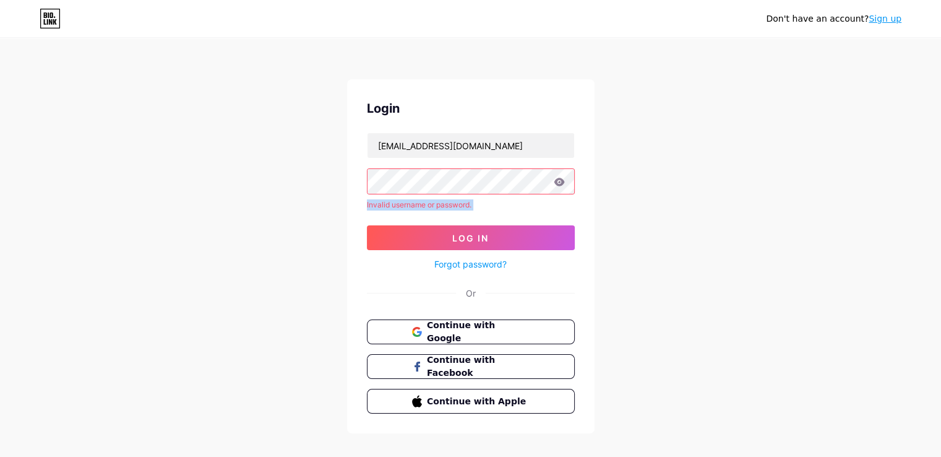
click at [262, 204] on div "Don't have an account? Sign up Login [EMAIL_ADDRESS][DOMAIN_NAME] Invalid usern…" at bounding box center [470, 236] width 941 height 473
click at [266, 238] on div "Don't have an account? Sign up Login [EMAIL_ADDRESS][DOMAIN_NAME] Invalid usern…" at bounding box center [470, 236] width 941 height 473
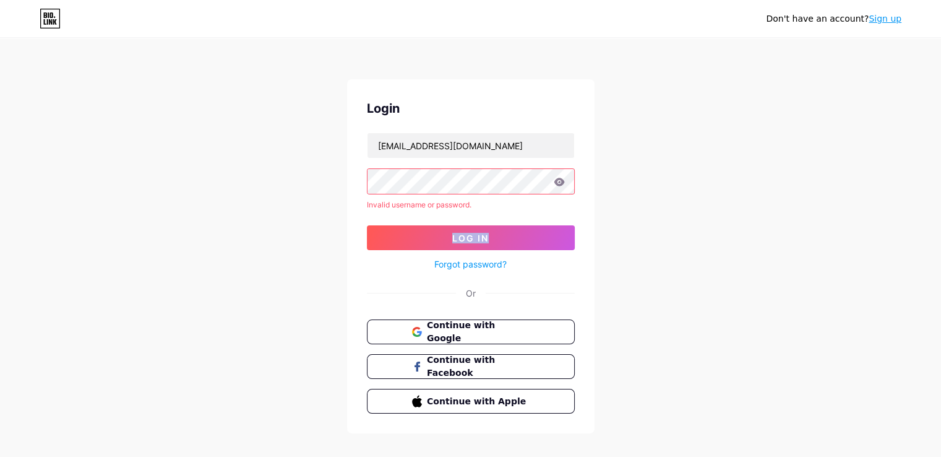
click at [266, 238] on div "Don't have an account? Sign up Login [EMAIL_ADDRESS][DOMAIN_NAME] Invalid usern…" at bounding box center [470, 236] width 941 height 473
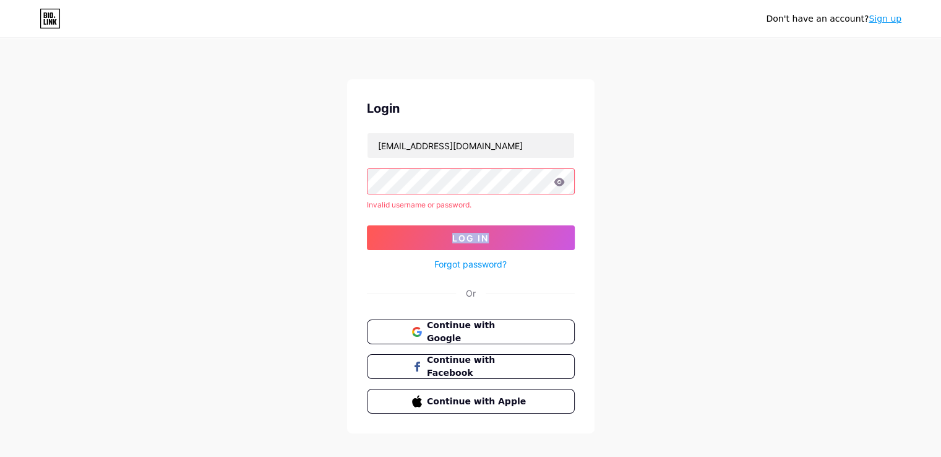
click at [266, 238] on div "Don't have an account? Sign up Login [EMAIL_ADDRESS][DOMAIN_NAME] Invalid usern…" at bounding box center [470, 236] width 941 height 473
drag, startPoint x: 266, startPoint y: 238, endPoint x: 267, endPoint y: 251, distance: 12.4
click at [267, 251] on div "Don't have an account? Sign up Login [EMAIL_ADDRESS][DOMAIN_NAME] Invalid usern…" at bounding box center [470, 236] width 941 height 473
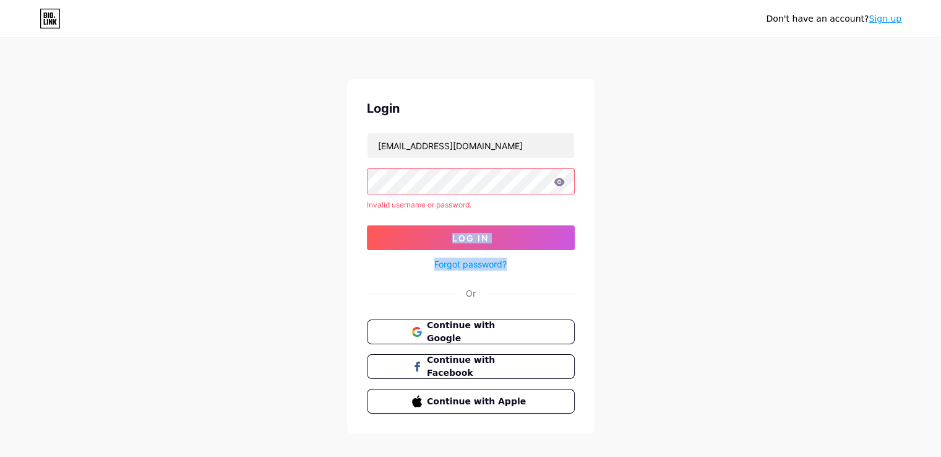
click at [267, 251] on div "Don't have an account? Sign up Login [EMAIL_ADDRESS][DOMAIN_NAME] Invalid usern…" at bounding box center [470, 236] width 941 height 473
click at [269, 264] on div "Don't have an account? Sign up Login [EMAIL_ADDRESS][DOMAIN_NAME] Invalid usern…" at bounding box center [470, 236] width 941 height 473
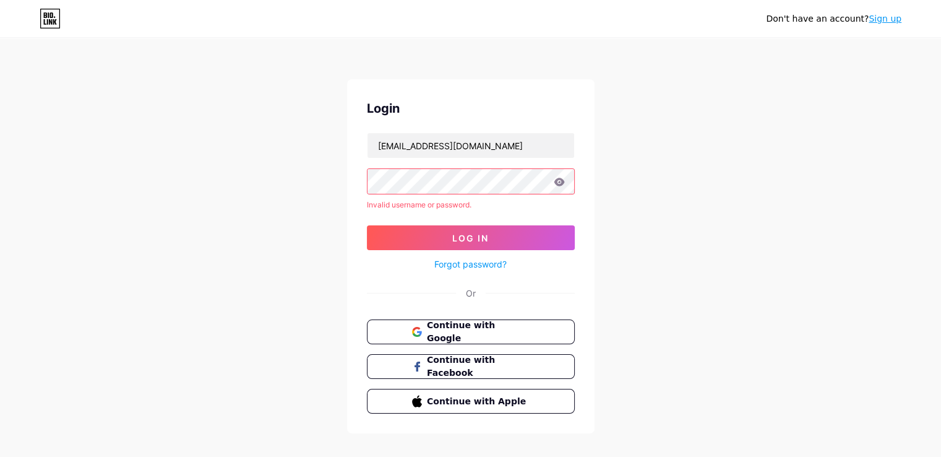
click at [187, 174] on div "Don't have an account? Sign up Login [EMAIL_ADDRESS][DOMAIN_NAME] Invalid usern…" at bounding box center [470, 236] width 941 height 473
click at [197, 201] on div "Don't have an account? Sign up Login [EMAIL_ADDRESS][DOMAIN_NAME] Invalid usern…" at bounding box center [470, 236] width 941 height 473
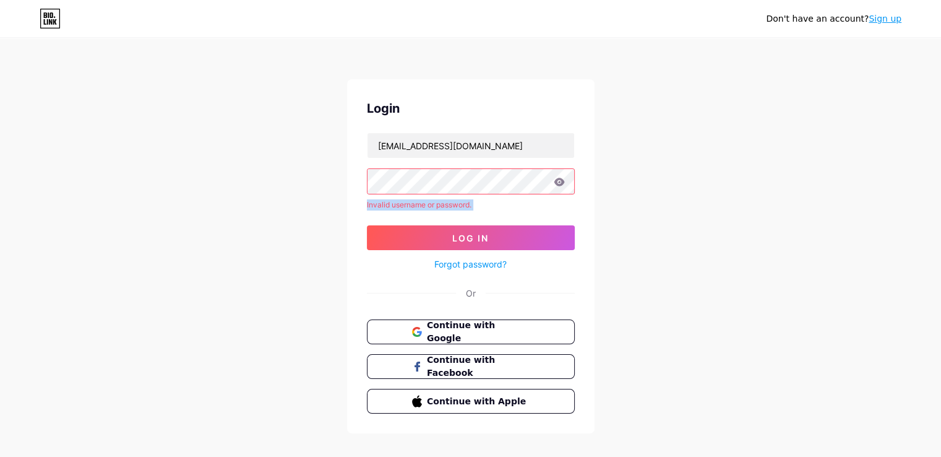
click at [197, 201] on div "Don't have an account? Sign up Login [EMAIL_ADDRESS][DOMAIN_NAME] Invalid usern…" at bounding box center [470, 236] width 941 height 473
drag, startPoint x: 197, startPoint y: 201, endPoint x: 203, endPoint y: 213, distance: 13.6
click at [203, 213] on div "Don't have an account? Sign up Login [EMAIL_ADDRESS][DOMAIN_NAME] Invalid usern…" at bounding box center [470, 236] width 941 height 473
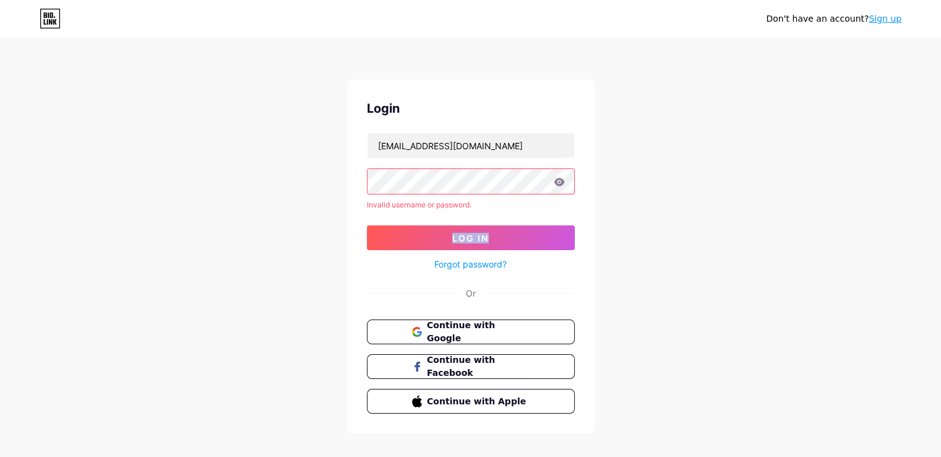
click at [203, 213] on div "Don't have an account? Sign up Login [EMAIL_ADDRESS][DOMAIN_NAME] Invalid usern…" at bounding box center [470, 236] width 941 height 473
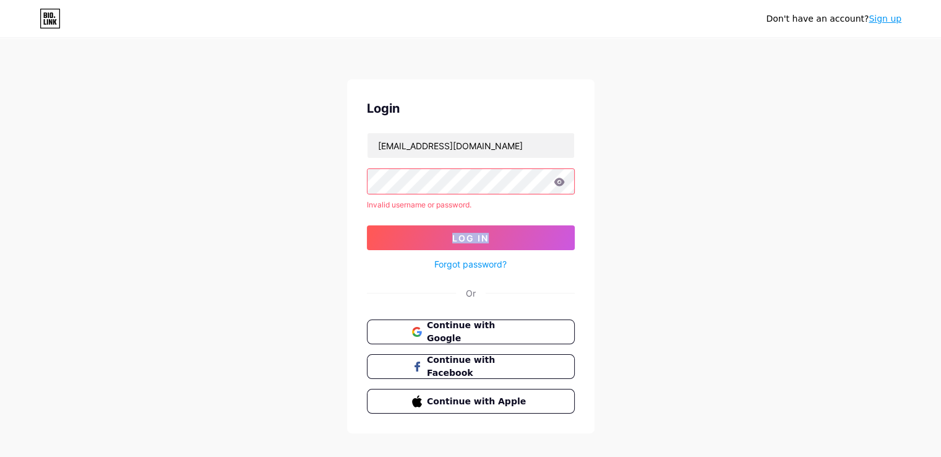
click at [203, 213] on div "Don't have an account? Sign up Login [EMAIL_ADDRESS][DOMAIN_NAME] Invalid usern…" at bounding box center [470, 236] width 941 height 473
click at [203, 219] on div "Don't have an account? Sign up Login [EMAIL_ADDRESS][DOMAIN_NAME] Invalid usern…" at bounding box center [470, 236] width 941 height 473
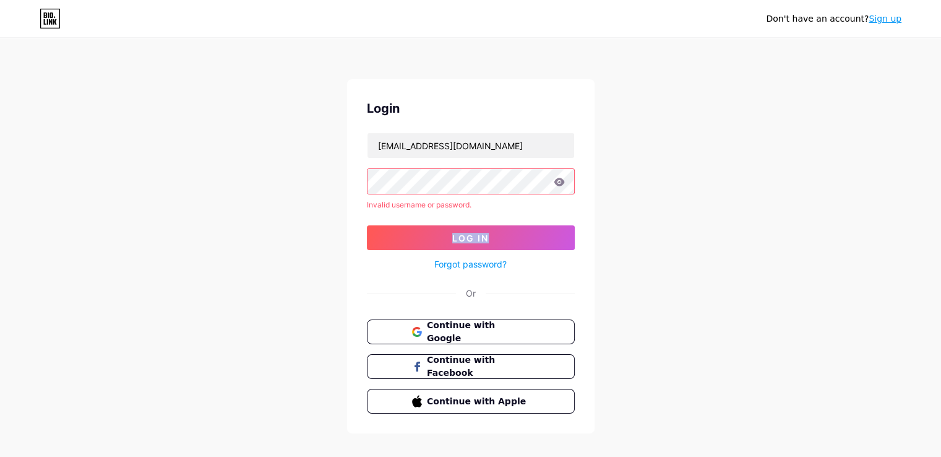
click at [203, 219] on div "Don't have an account? Sign up Login [EMAIL_ADDRESS][DOMAIN_NAME] Invalid usern…" at bounding box center [470, 236] width 941 height 473
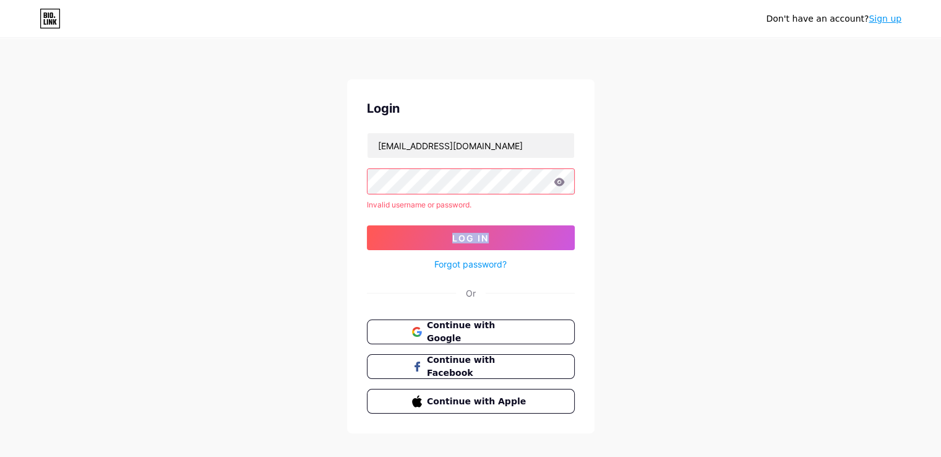
click at [203, 219] on div "Don't have an account? Sign up Login [EMAIL_ADDRESS][DOMAIN_NAME] Invalid usern…" at bounding box center [470, 236] width 941 height 473
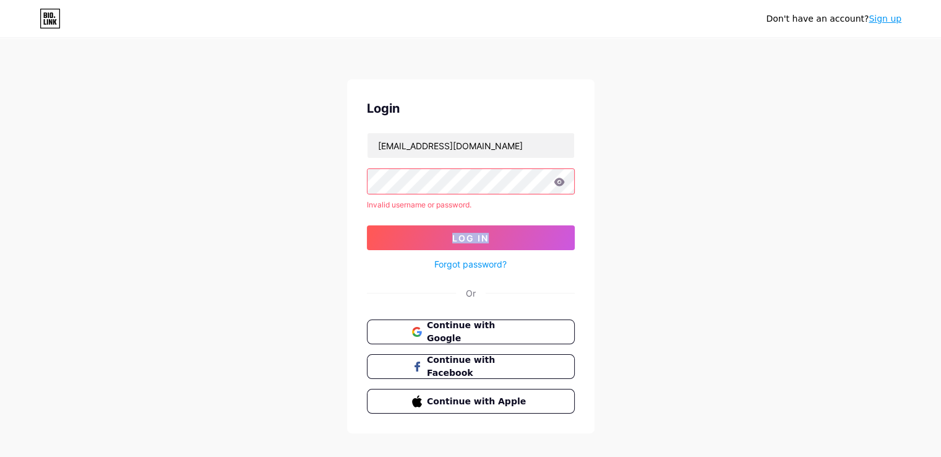
click at [203, 219] on div "Don't have an account? Sign up Login [EMAIL_ADDRESS][DOMAIN_NAME] Invalid usern…" at bounding box center [470, 236] width 941 height 473
click at [791, 202] on div "Don't have an account? Sign up Login [EMAIL_ADDRESS][DOMAIN_NAME] Invalid usern…" at bounding box center [470, 236] width 941 height 473
drag, startPoint x: 659, startPoint y: 56, endPoint x: 672, endPoint y: 177, distance: 121.4
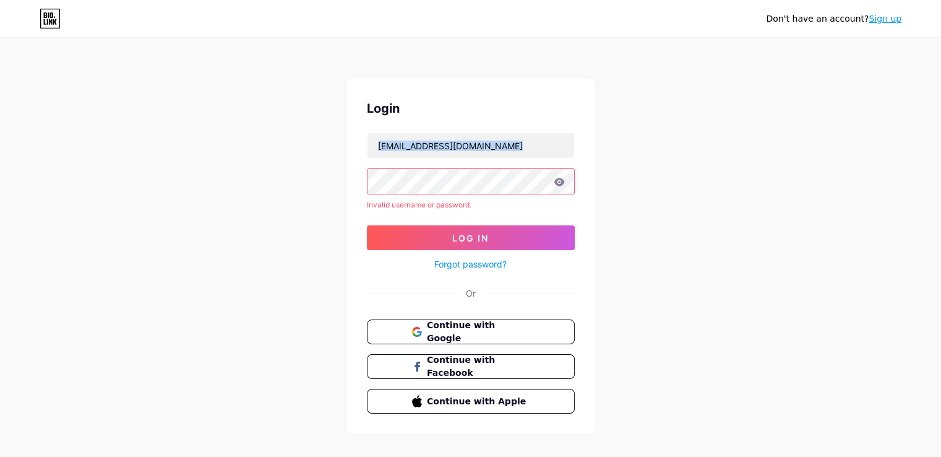
click at [672, 177] on div "Don't have an account? Sign up Login [EMAIL_ADDRESS][DOMAIN_NAME] Invalid usern…" at bounding box center [470, 236] width 941 height 473
click at [681, 249] on div "Don't have an account? Sign up Login [EMAIL_ADDRESS][DOMAIN_NAME] Invalid usern…" at bounding box center [470, 236] width 941 height 473
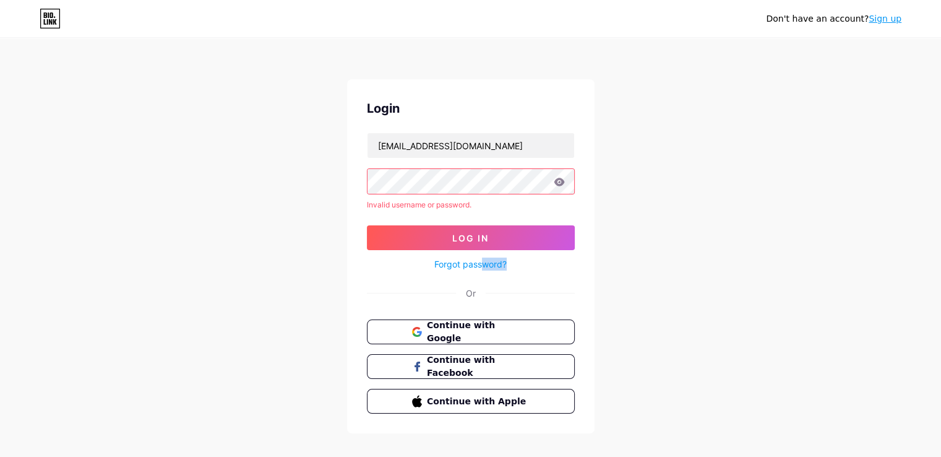
click at [681, 249] on div "Don't have an account? Sign up Login [EMAIL_ADDRESS][DOMAIN_NAME] Invalid usern…" at bounding box center [470, 236] width 941 height 473
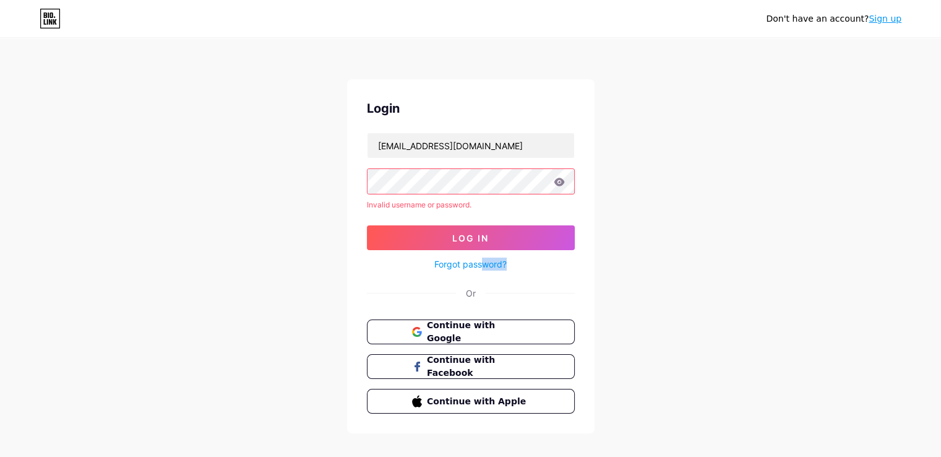
click at [681, 249] on div "Don't have an account? Sign up Login [EMAIL_ADDRESS][DOMAIN_NAME] Invalid usern…" at bounding box center [470, 236] width 941 height 473
click at [686, 251] on div "Don't have an account? Sign up Login [EMAIL_ADDRESS][DOMAIN_NAME] Invalid usern…" at bounding box center [470, 236] width 941 height 473
click at [688, 267] on div "Don't have an account? Sign up Login [EMAIL_ADDRESS][DOMAIN_NAME] Invalid usern…" at bounding box center [470, 236] width 941 height 473
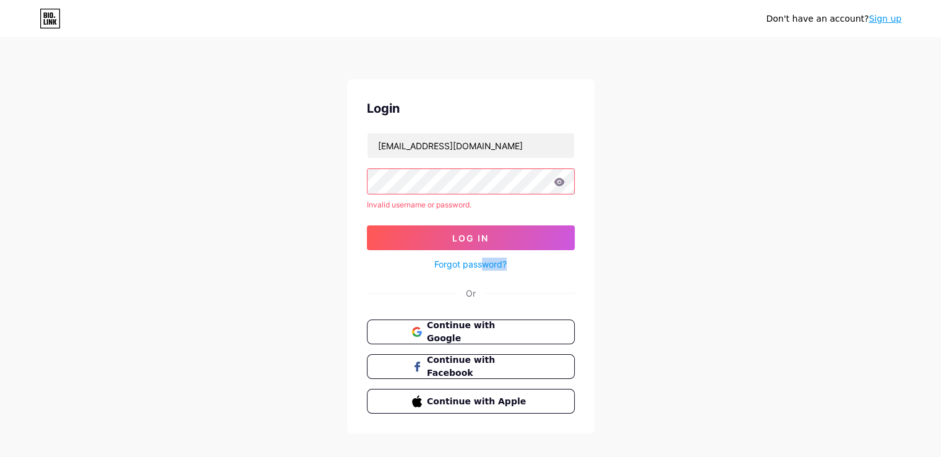
click at [688, 267] on div "Don't have an account? Sign up Login [EMAIL_ADDRESS][DOMAIN_NAME] Invalid usern…" at bounding box center [470, 236] width 941 height 473
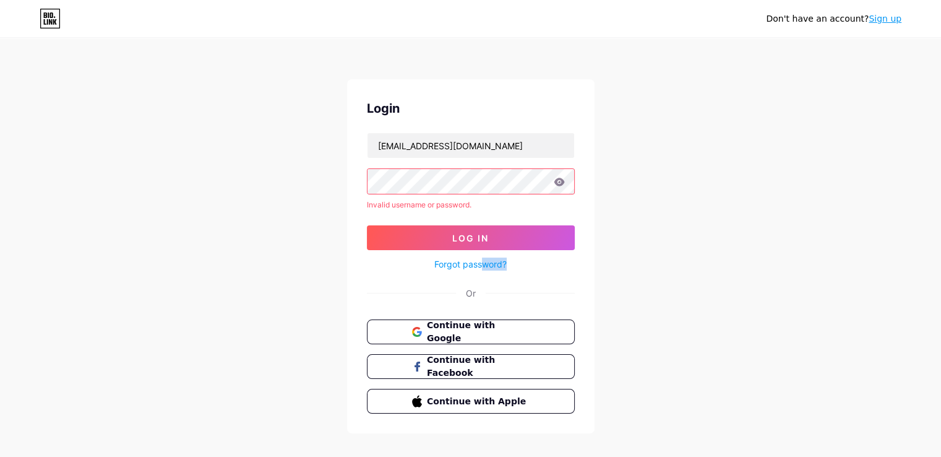
click at [688, 267] on div "Don't have an account? Sign up Login [EMAIL_ADDRESS][DOMAIN_NAME] Invalid usern…" at bounding box center [470, 236] width 941 height 473
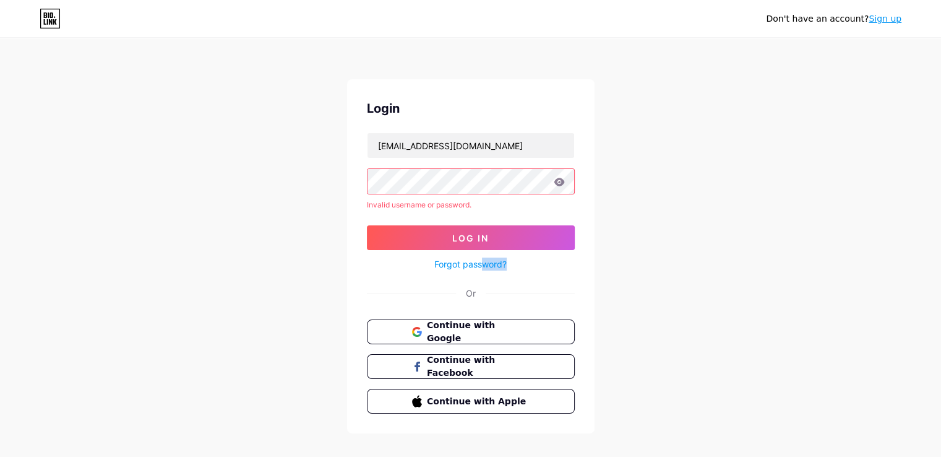
click at [688, 267] on div "Don't have an account? Sign up Login [EMAIL_ADDRESS][DOMAIN_NAME] Invalid usern…" at bounding box center [470, 236] width 941 height 473
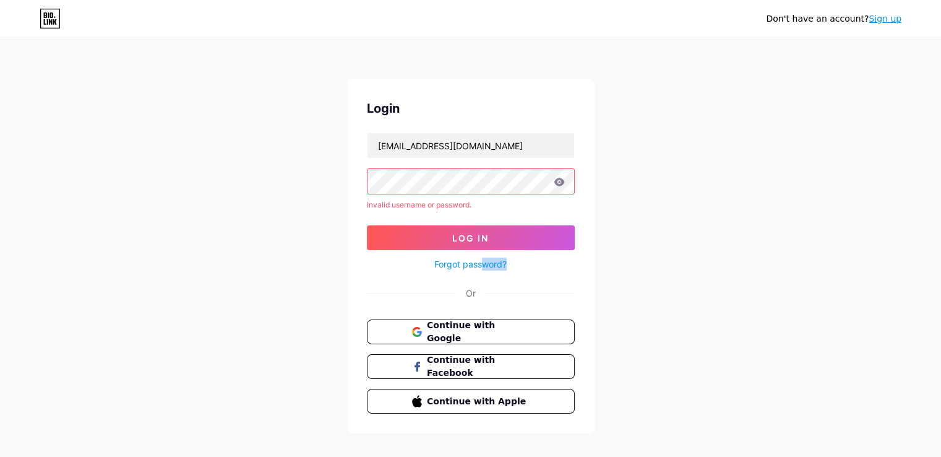
click at [688, 267] on div "Don't have an account? Sign up Login [EMAIL_ADDRESS][DOMAIN_NAME] Invalid usern…" at bounding box center [470, 236] width 941 height 473
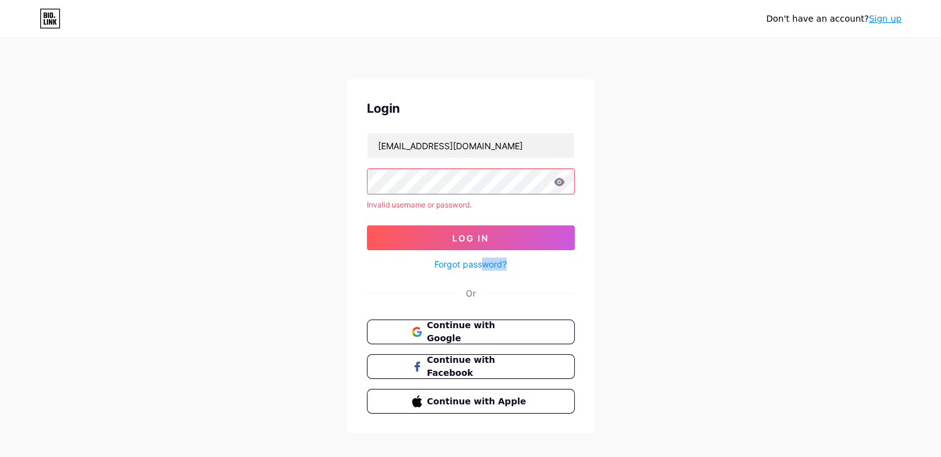
click at [688, 267] on div "Don't have an account? Sign up Login [EMAIL_ADDRESS][DOMAIN_NAME] Invalid usern…" at bounding box center [470, 236] width 941 height 473
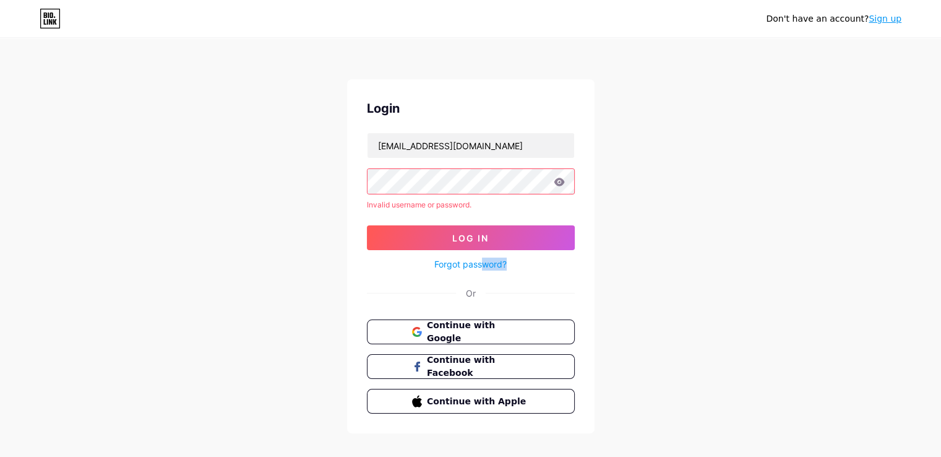
click at [688, 267] on div "Don't have an account? Sign up Login [EMAIL_ADDRESS][DOMAIN_NAME] Invalid usern…" at bounding box center [470, 236] width 941 height 473
click at [726, 145] on div "Don't have an account? Sign up Login [EMAIL_ADDRESS][DOMAIN_NAME] Invalid usern…" at bounding box center [470, 236] width 941 height 473
click at [738, 165] on div "Don't have an account? Sign up Login [EMAIL_ADDRESS][DOMAIN_NAME] Invalid usern…" at bounding box center [470, 236] width 941 height 473
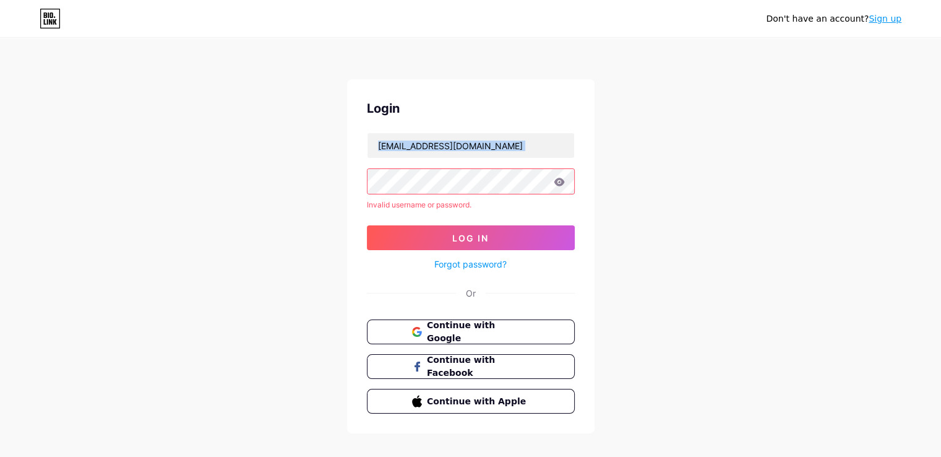
click at [743, 173] on div "Don't have an account? Sign up Login [EMAIL_ADDRESS][DOMAIN_NAME] Invalid usern…" at bounding box center [470, 236] width 941 height 473
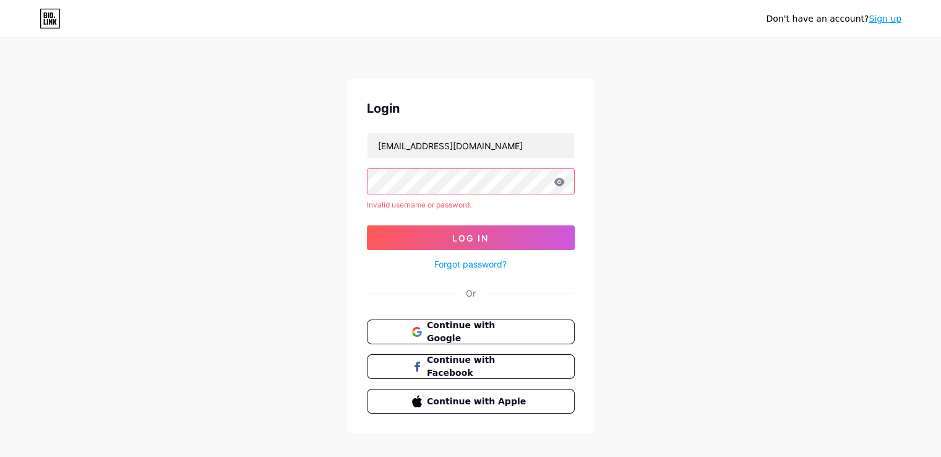
click at [743, 173] on div "Don't have an account? Sign up Login [EMAIL_ADDRESS][DOMAIN_NAME] Invalid usern…" at bounding box center [470, 236] width 941 height 473
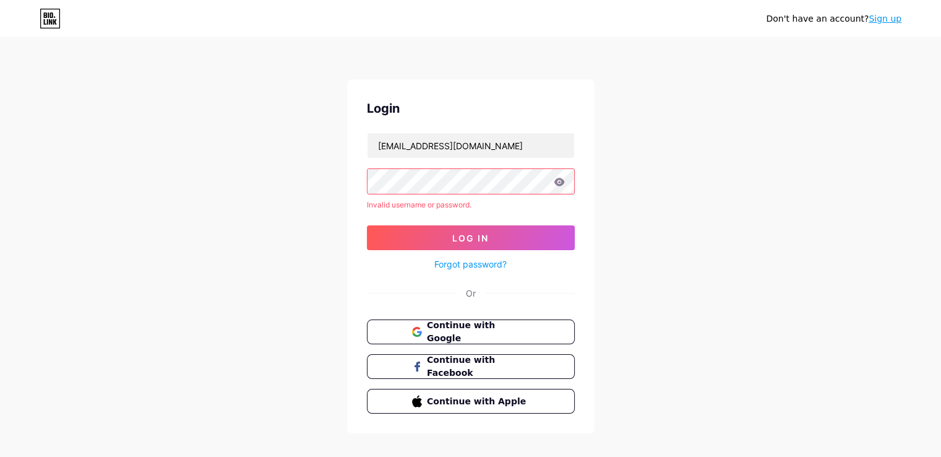
click at [743, 173] on div "Don't have an account? Sign up Login [EMAIL_ADDRESS][DOMAIN_NAME] Invalid usern…" at bounding box center [470, 236] width 941 height 473
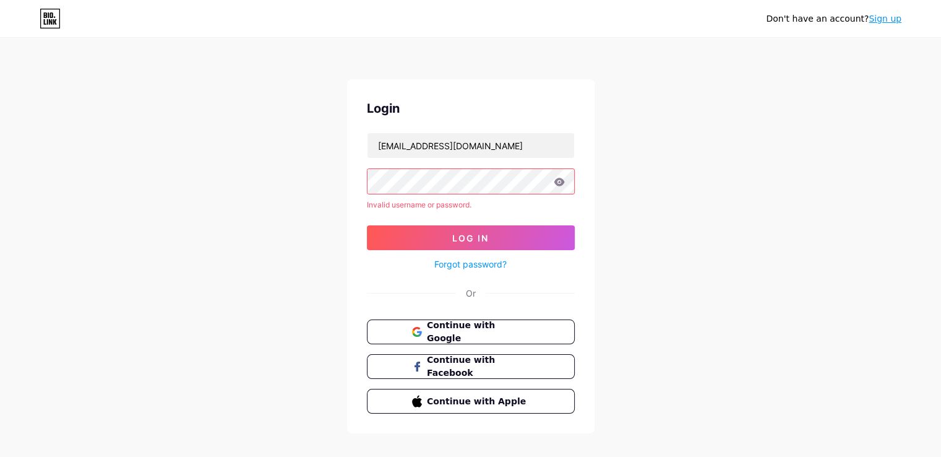
click at [743, 173] on div "Don't have an account? Sign up Login [EMAIL_ADDRESS][DOMAIN_NAME] Invalid usern…" at bounding box center [470, 236] width 941 height 473
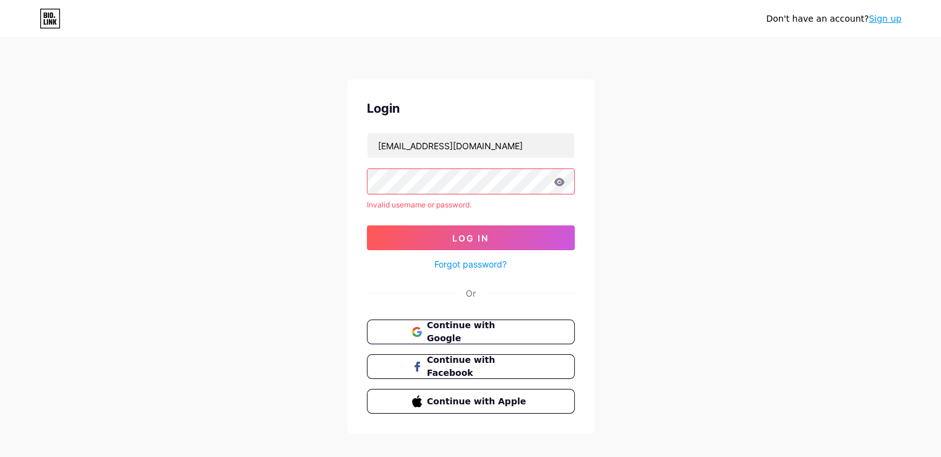
click at [743, 173] on div "Don't have an account? Sign up Login [EMAIL_ADDRESS][DOMAIN_NAME] Invalid usern…" at bounding box center [470, 236] width 941 height 473
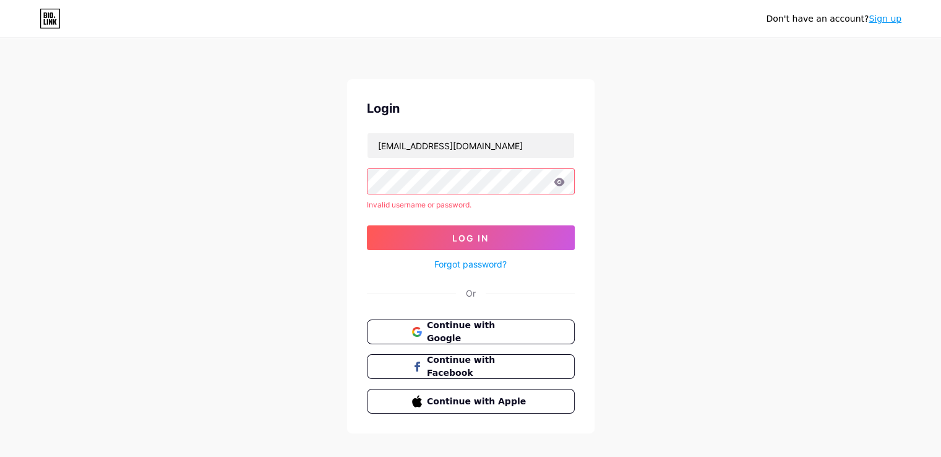
click at [743, 173] on div "Don't have an account? Sign up Login [EMAIL_ADDRESS][DOMAIN_NAME] Invalid usern…" at bounding box center [470, 236] width 941 height 473
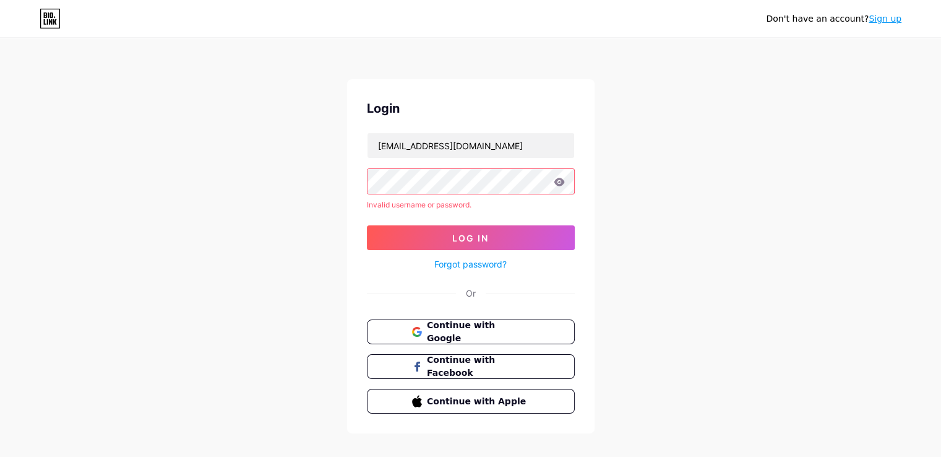
click at [743, 173] on div "Don't have an account? Sign up Login [EMAIL_ADDRESS][DOMAIN_NAME] Invalid usern…" at bounding box center [470, 236] width 941 height 473
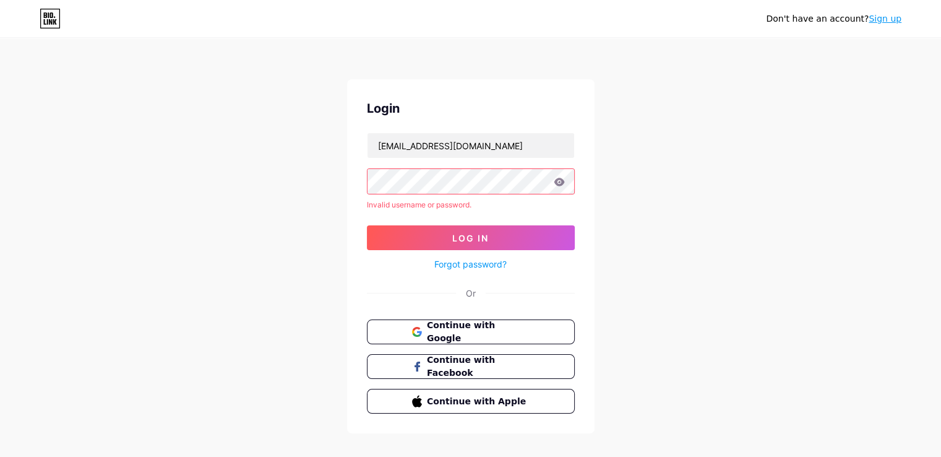
click at [743, 173] on div "Don't have an account? Sign up Login [EMAIL_ADDRESS][DOMAIN_NAME] Invalid usern…" at bounding box center [470, 236] width 941 height 473
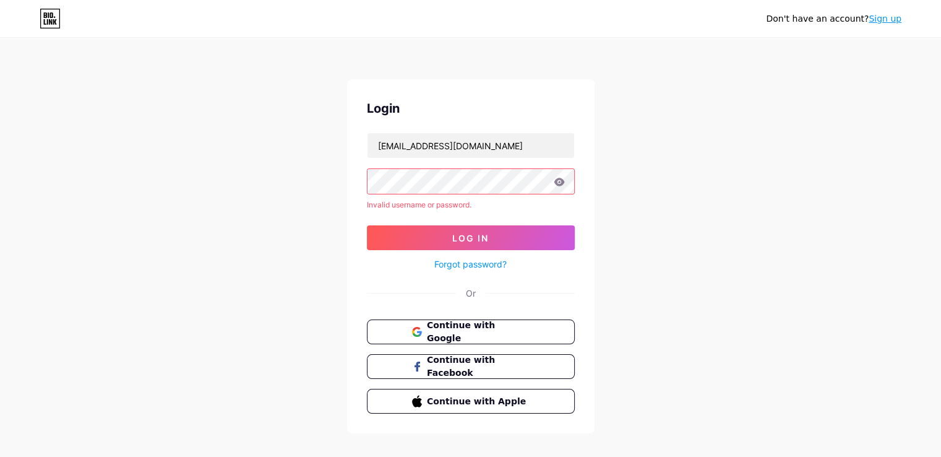
click at [743, 173] on div "Don't have an account? Sign up Login [EMAIL_ADDRESS][DOMAIN_NAME] Invalid usern…" at bounding box center [470, 236] width 941 height 473
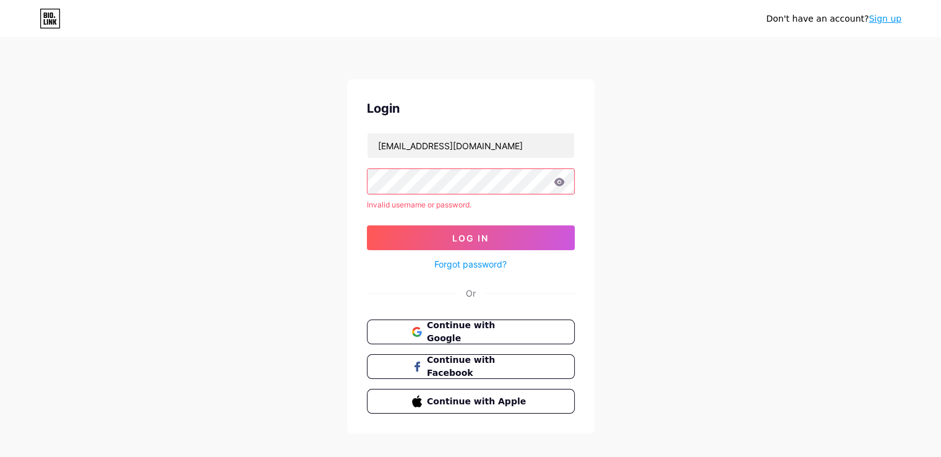
click at [743, 173] on div "Don't have an account? Sign up Login [EMAIL_ADDRESS][DOMAIN_NAME] Invalid usern…" at bounding box center [470, 236] width 941 height 473
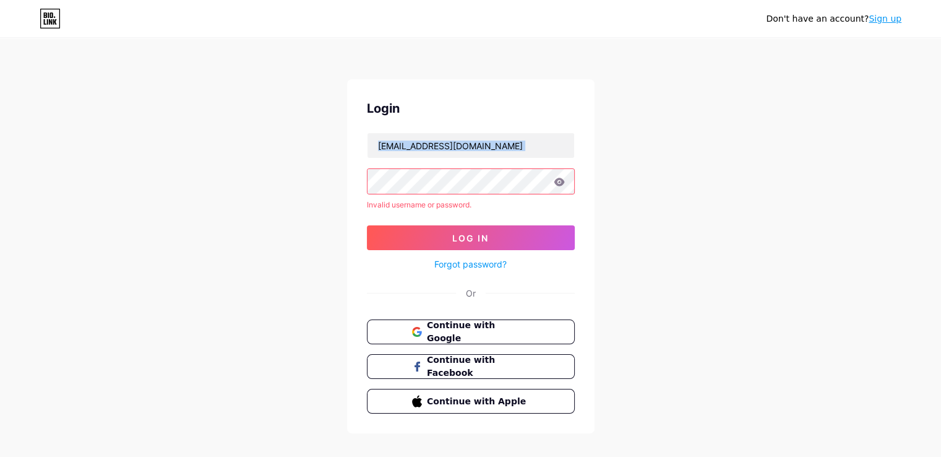
click at [743, 173] on div "Don't have an account? Sign up Login [EMAIL_ADDRESS][DOMAIN_NAME] Invalid usern…" at bounding box center [470, 236] width 941 height 473
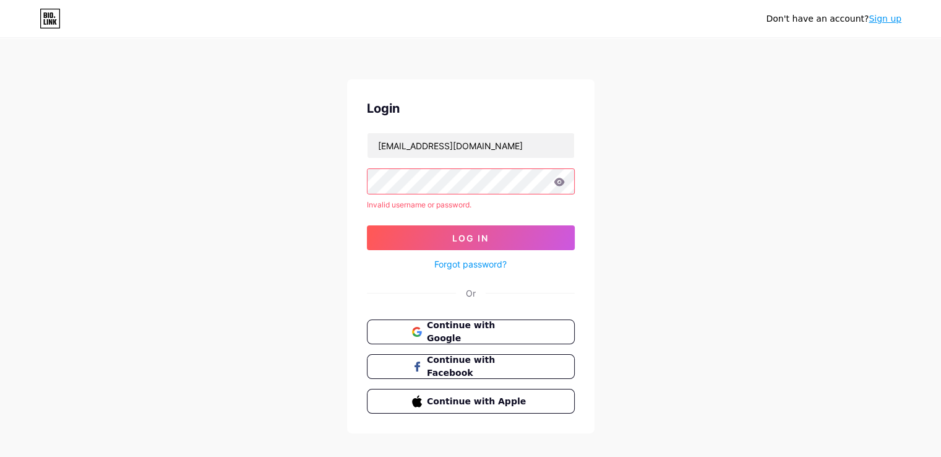
click at [743, 173] on div "Don't have an account? Sign up Login [EMAIL_ADDRESS][DOMAIN_NAME] Invalid usern…" at bounding box center [470, 236] width 941 height 473
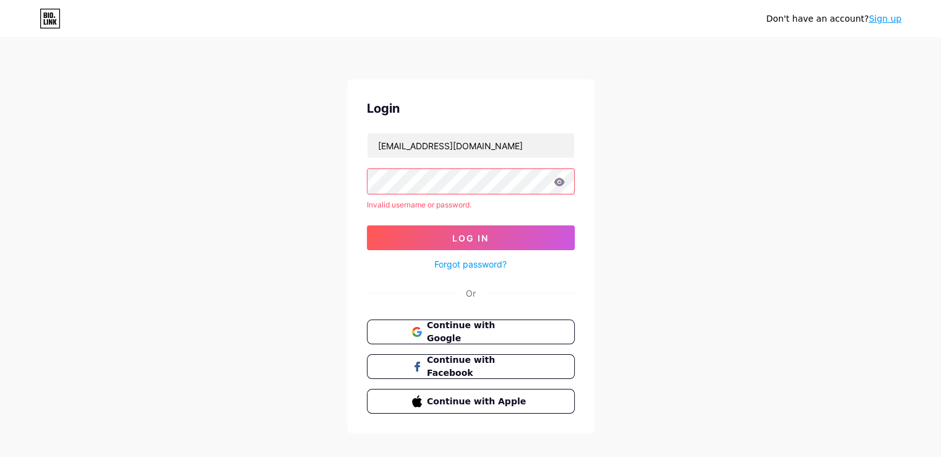
click at [743, 173] on div "Don't have an account? Sign up Login [EMAIL_ADDRESS][DOMAIN_NAME] Invalid usern…" at bounding box center [470, 236] width 941 height 473
click at [711, 100] on div "Don't have an account? Sign up Login [EMAIL_ADDRESS][DOMAIN_NAME] Invalid usern…" at bounding box center [470, 236] width 941 height 473
